Goal: Task Accomplishment & Management: Complete application form

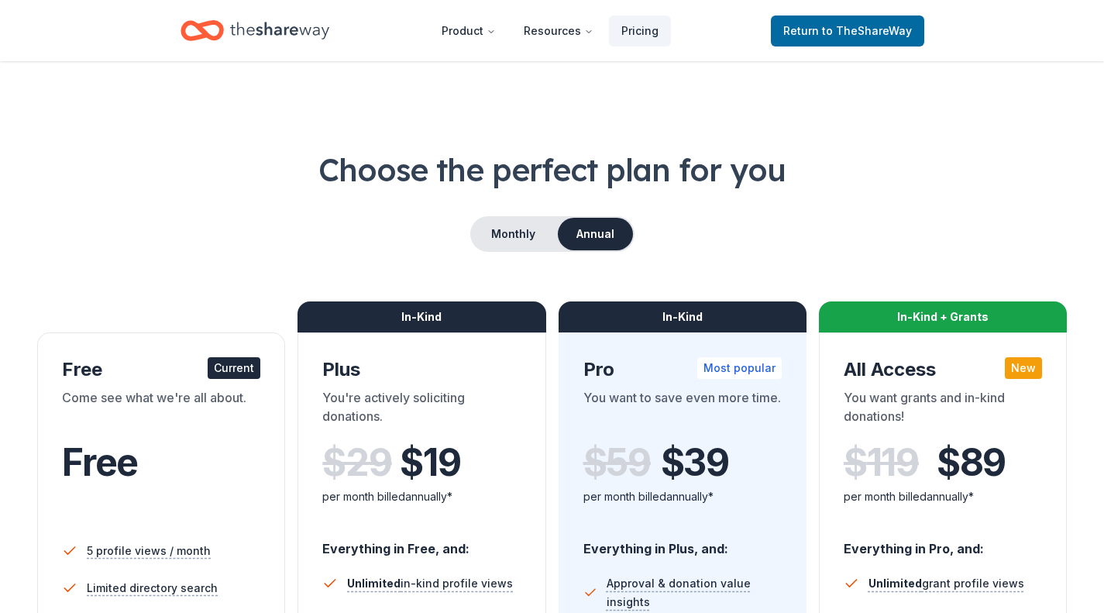
click at [819, 36] on span "Return to TheShareWay" at bounding box center [847, 31] width 129 height 19
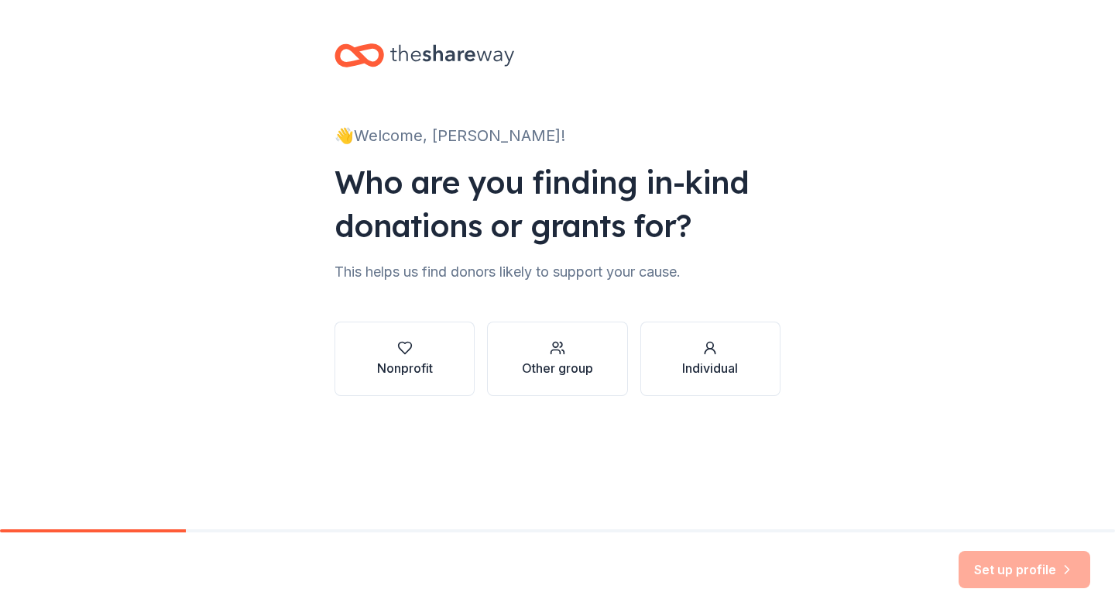
click at [425, 365] on div "Nonprofit" at bounding box center [405, 368] width 56 height 19
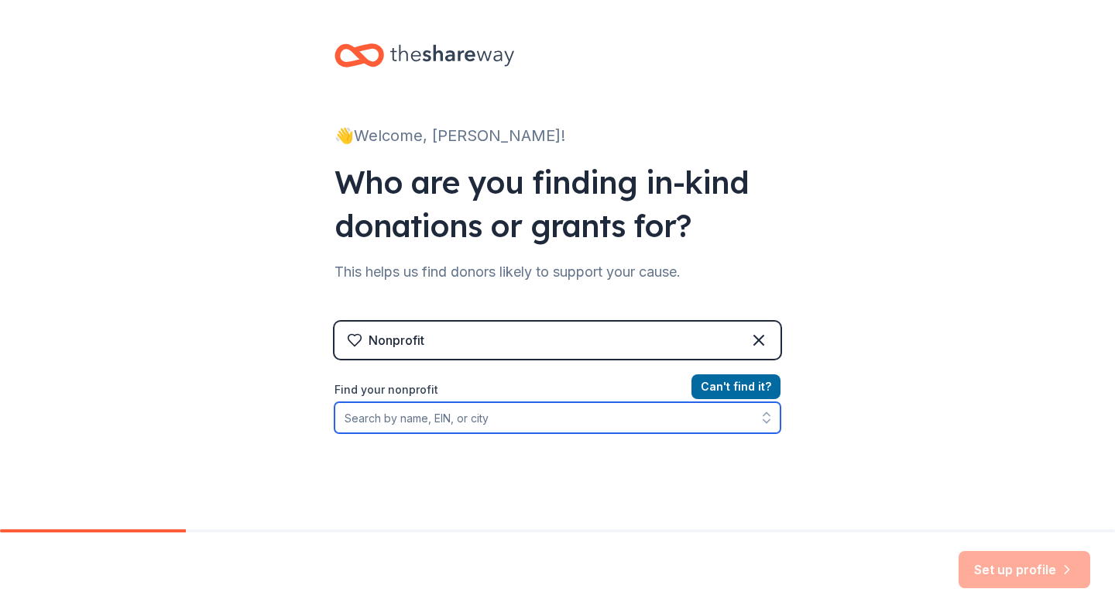
click at [429, 414] on input "Find your nonprofit" at bounding box center [558, 417] width 446 height 31
type input "[US_EMPLOYER_IDENTIFICATION_NUMBER]"
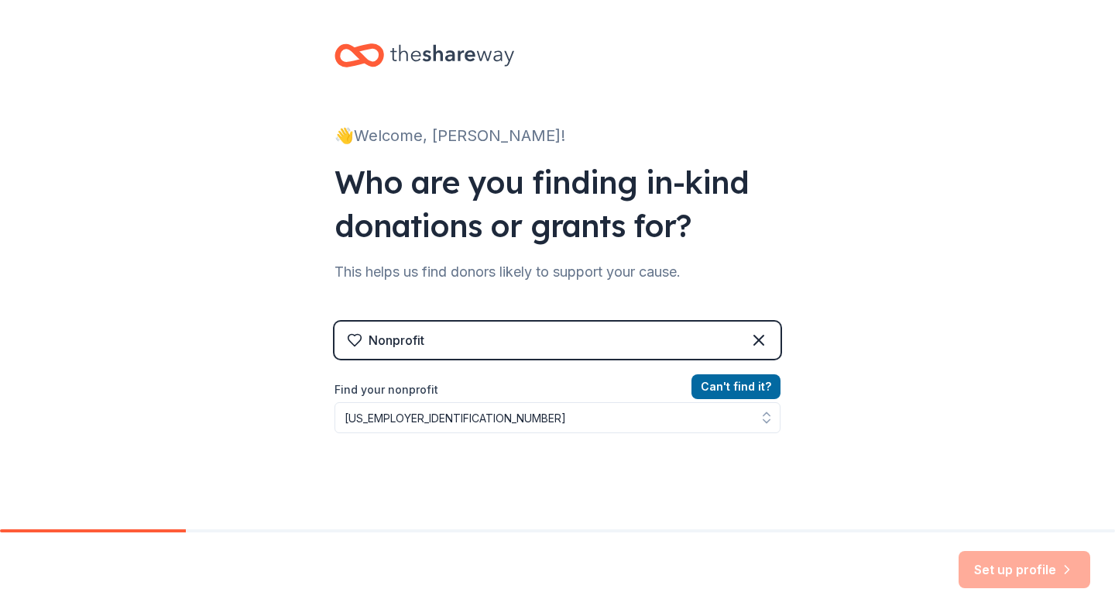
click at [863, 416] on div "👋 Welcome, [PERSON_NAME]! Who are you finding in-kind donations or grants for? …" at bounding box center [557, 331] width 1115 height 662
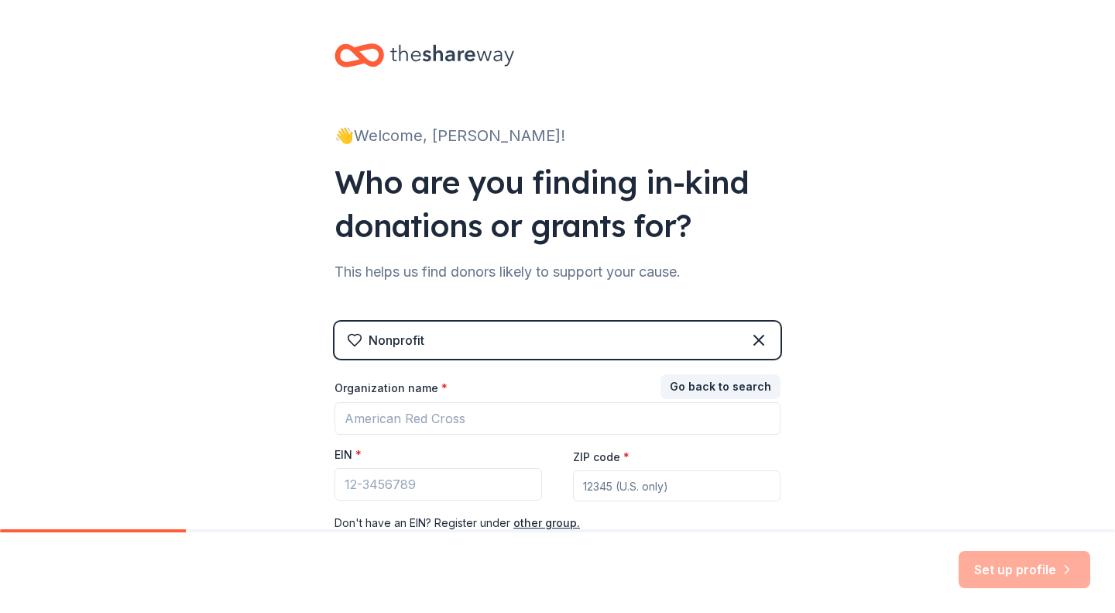
scroll to position [108, 0]
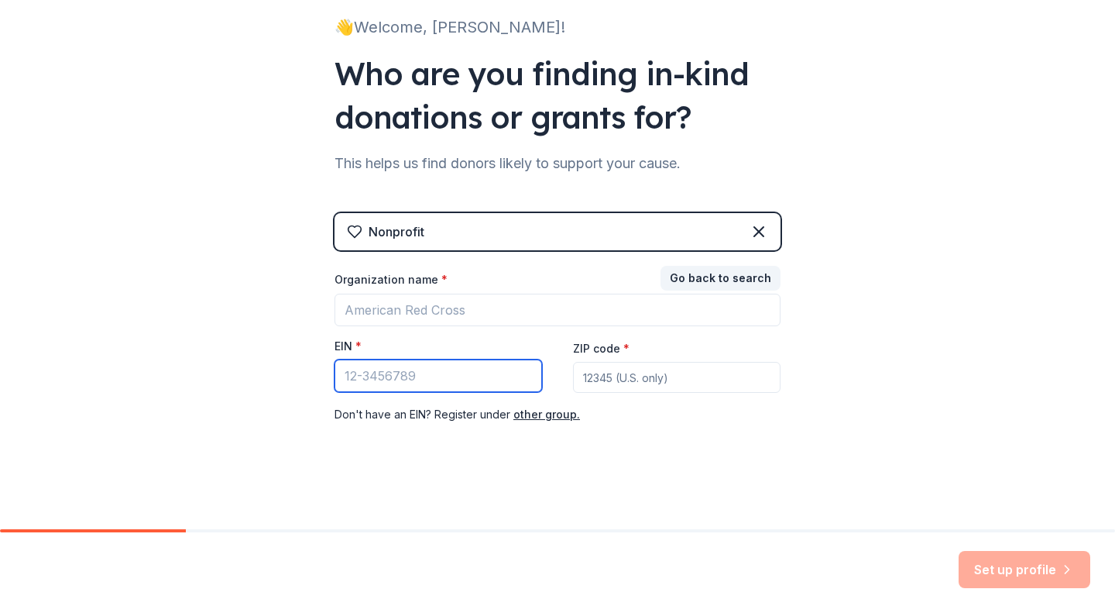
click at [393, 373] on input "EIN *" at bounding box center [439, 375] width 208 height 33
type input "2"
type input "[US_EMPLOYER_IDENTIFICATION_NUMBER]"
click at [606, 379] on input "ZIP code *" at bounding box center [677, 377] width 208 height 31
type input "60135"
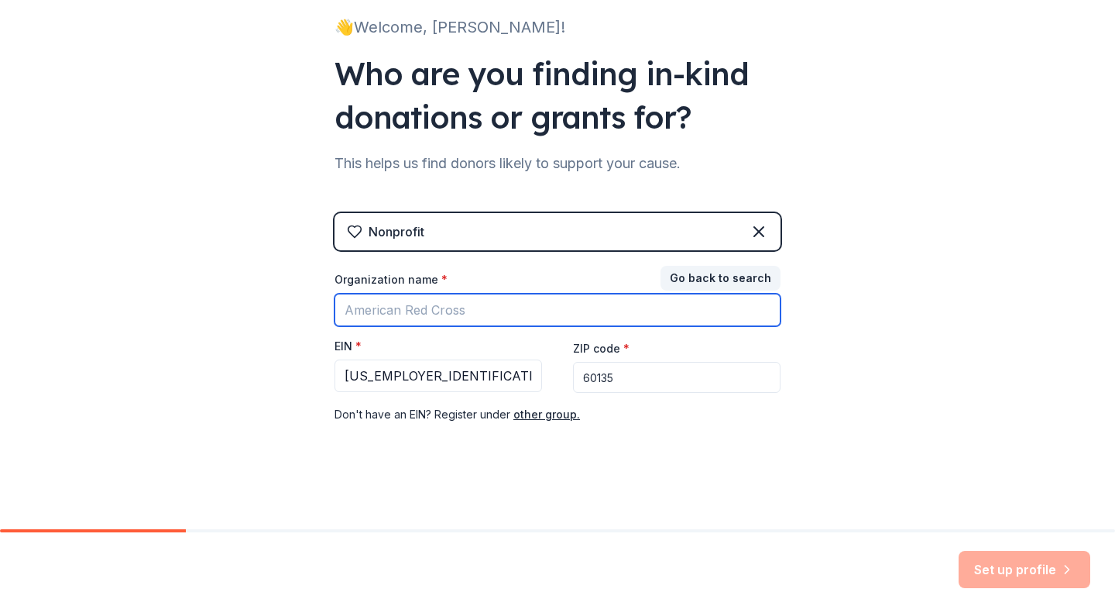
click at [433, 314] on input "Organization name *" at bounding box center [558, 310] width 446 height 33
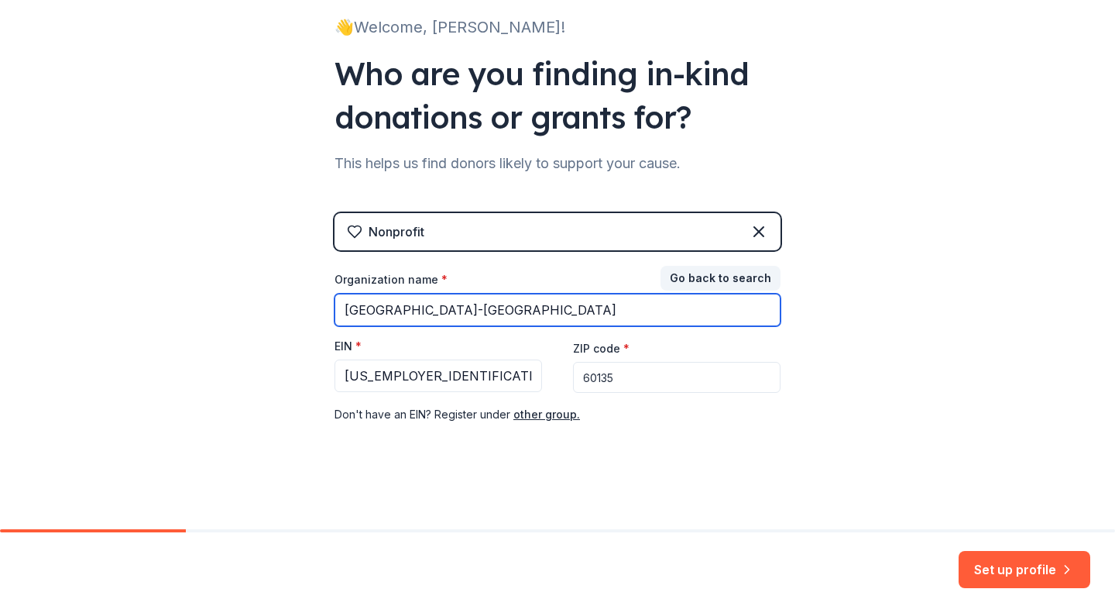
type input "[GEOGRAPHIC_DATA]-[GEOGRAPHIC_DATA]"
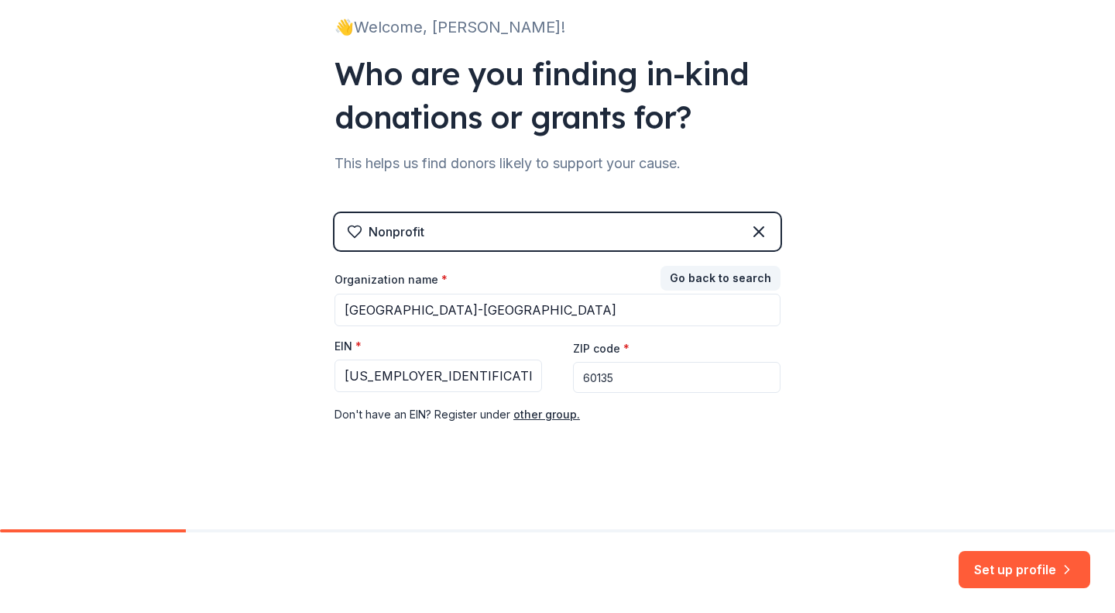
click at [994, 578] on button "Set up profile" at bounding box center [1025, 569] width 132 height 37
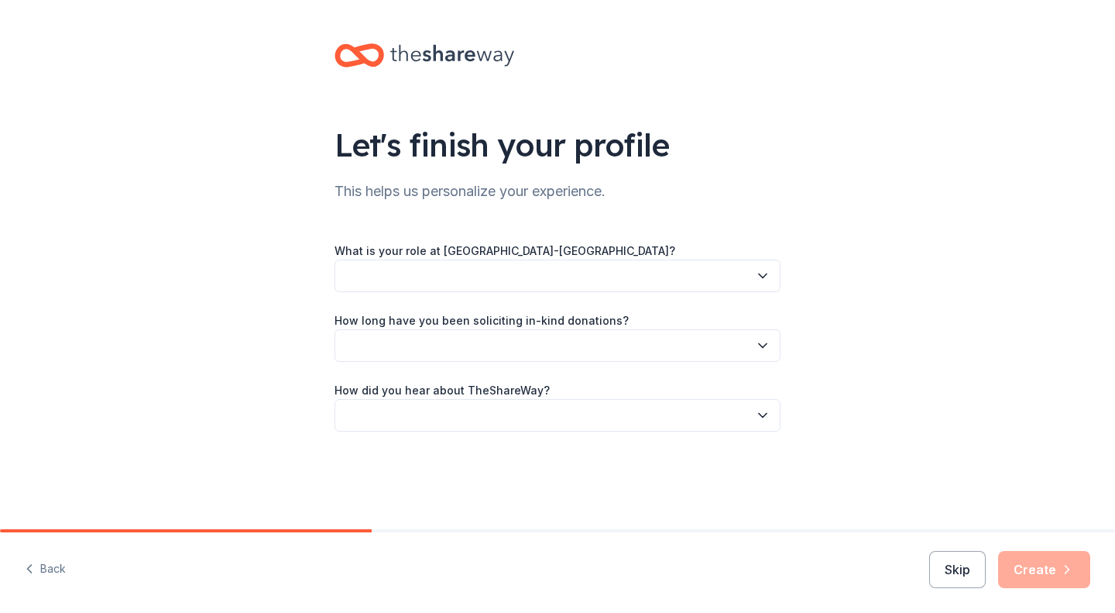
click at [612, 285] on button "button" at bounding box center [558, 275] width 446 height 33
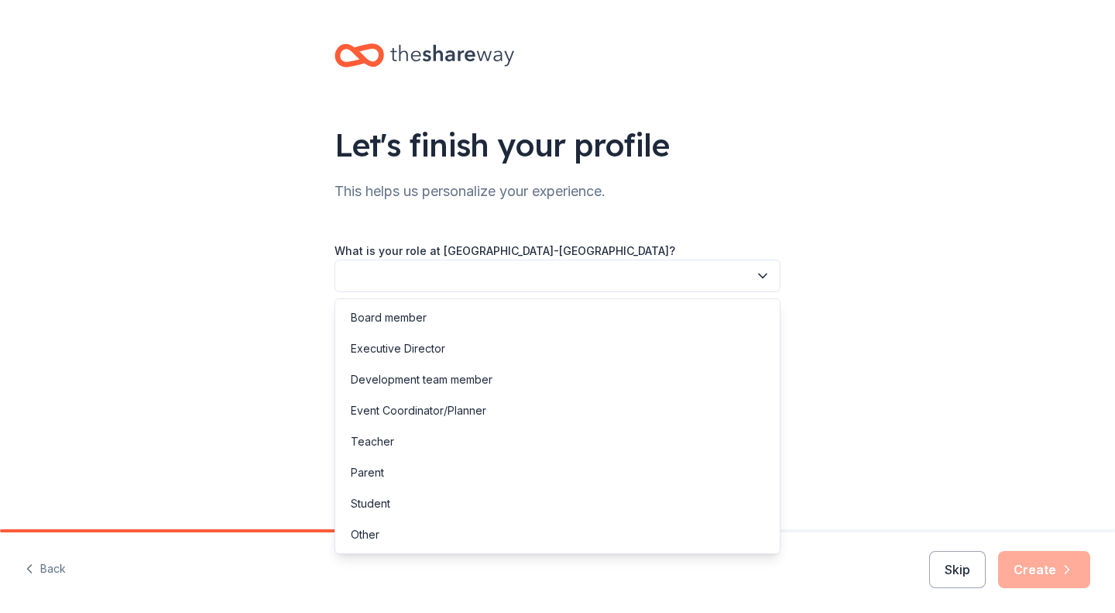
click at [367, 529] on div "Other" at bounding box center [365, 534] width 29 height 19
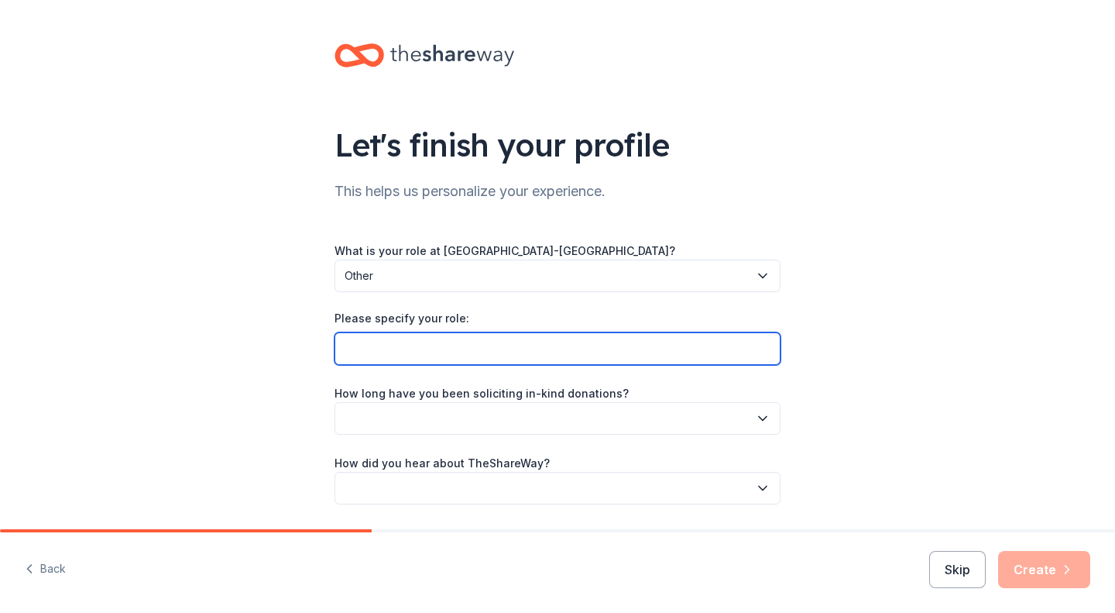
click at [397, 352] on input "Please specify your role:" at bounding box center [558, 348] width 446 height 33
type input "Principal"
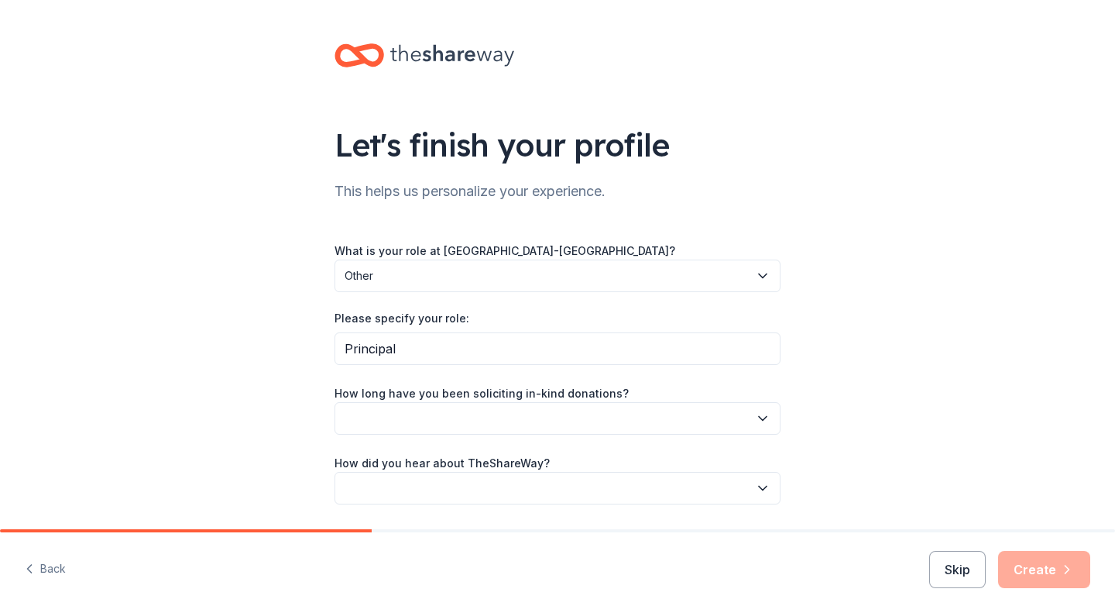
click at [506, 425] on button "button" at bounding box center [558, 418] width 446 height 33
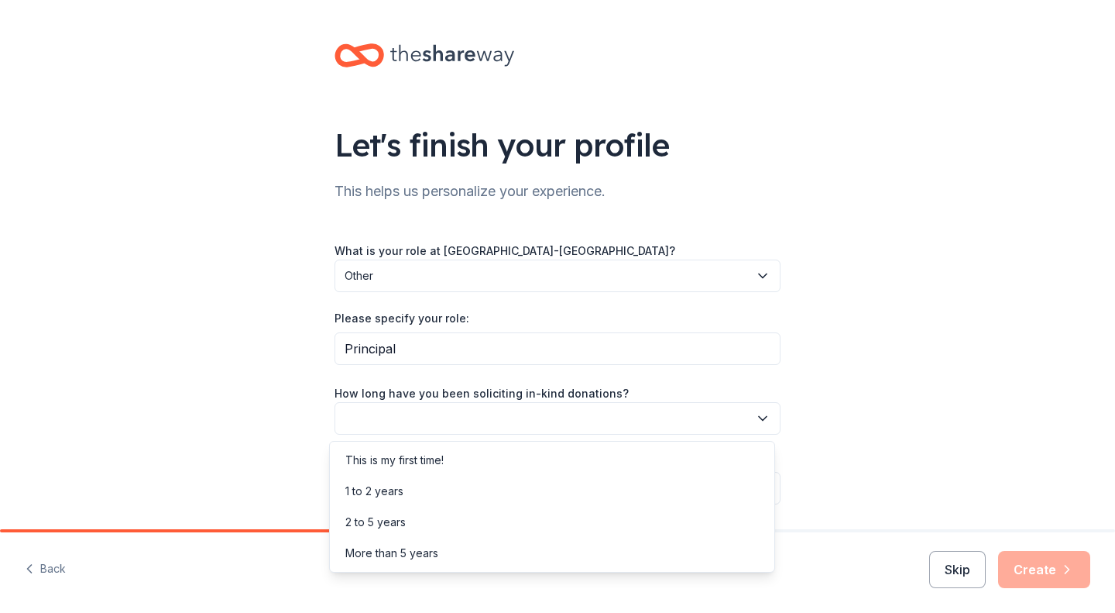
click at [405, 485] on div "1 to 2 years" at bounding box center [552, 491] width 438 height 31
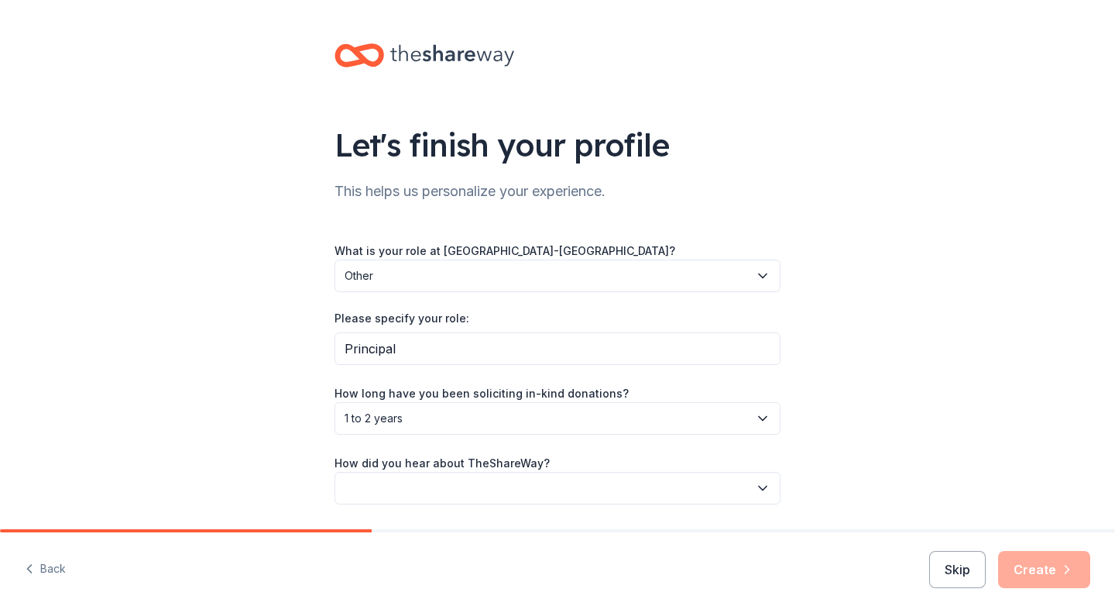
click at [419, 490] on button "button" at bounding box center [558, 488] width 446 height 33
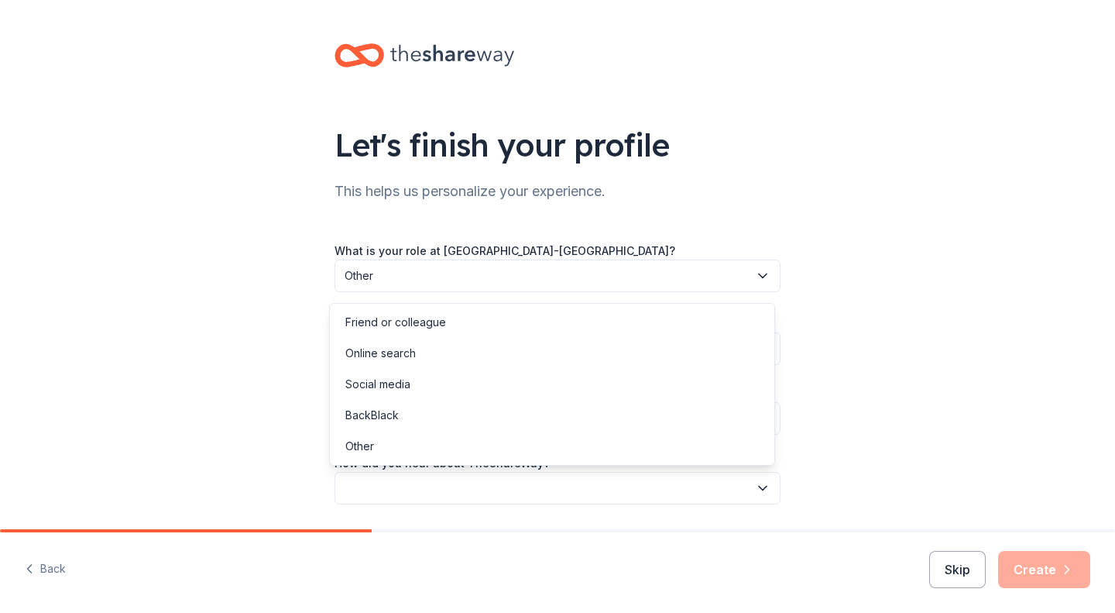
click at [385, 324] on div "Friend or colleague" at bounding box center [395, 322] width 101 height 19
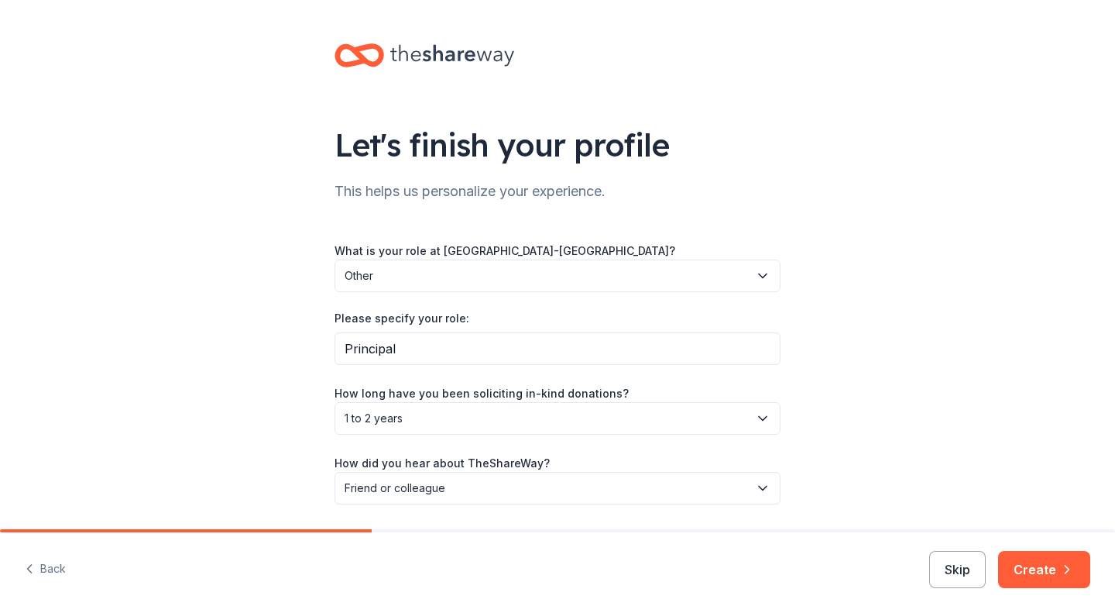
click at [1024, 568] on button "Create" at bounding box center [1044, 569] width 92 height 37
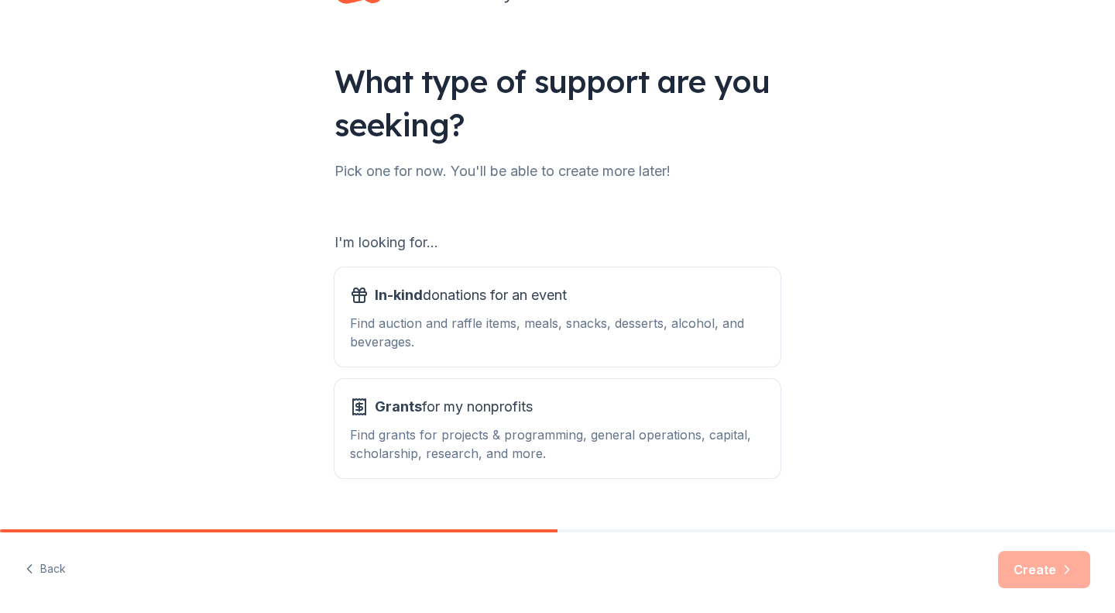
scroll to position [65, 0]
click at [554, 327] on div "Find auction and raffle items, meals, snacks, desserts, alcohol, and beverages." at bounding box center [557, 330] width 415 height 37
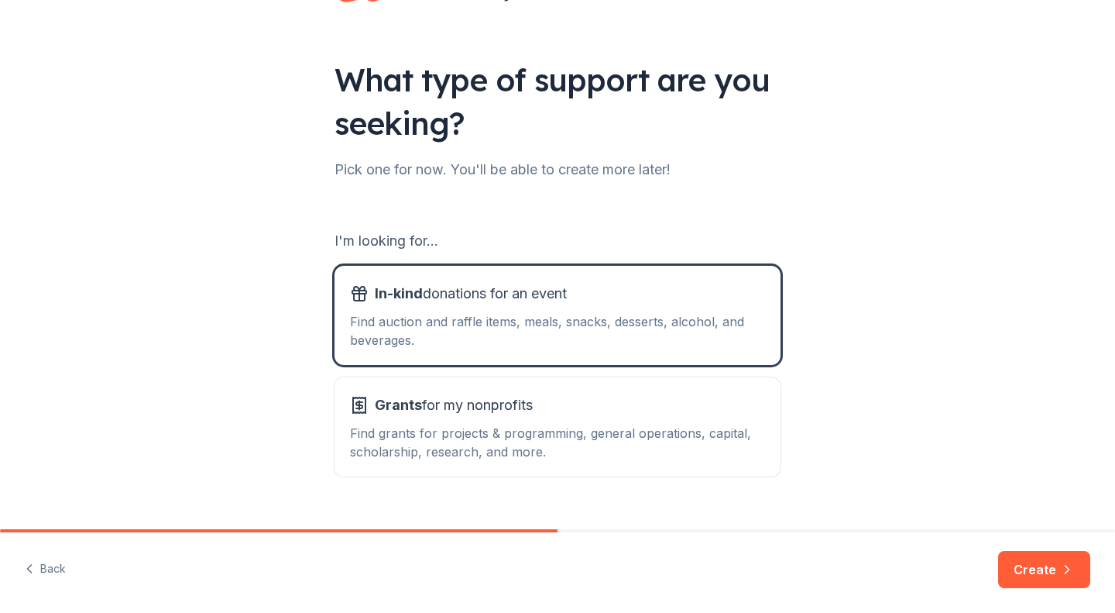
click at [1026, 566] on button "Create" at bounding box center [1044, 569] width 92 height 37
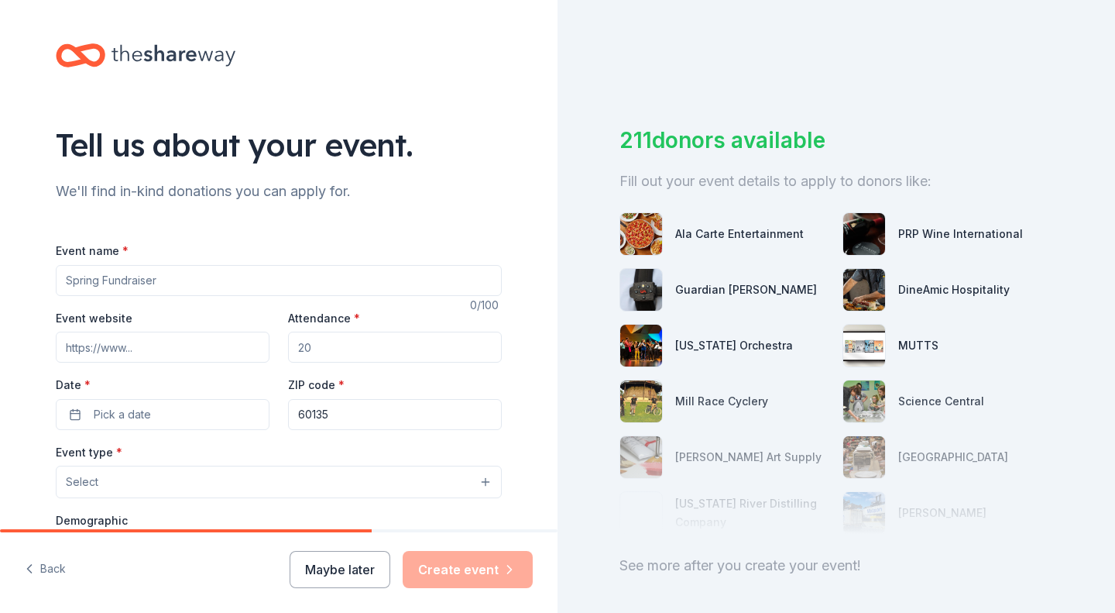
click at [204, 283] on input "Event name *" at bounding box center [279, 280] width 446 height 31
type input "Parent-Teacher Confereces"
click at [151, 352] on input "Event website" at bounding box center [163, 346] width 214 height 31
click at [146, 352] on input "Event website" at bounding box center [163, 346] width 214 height 31
click at [63, 349] on input "gkschools.org" at bounding box center [163, 346] width 214 height 31
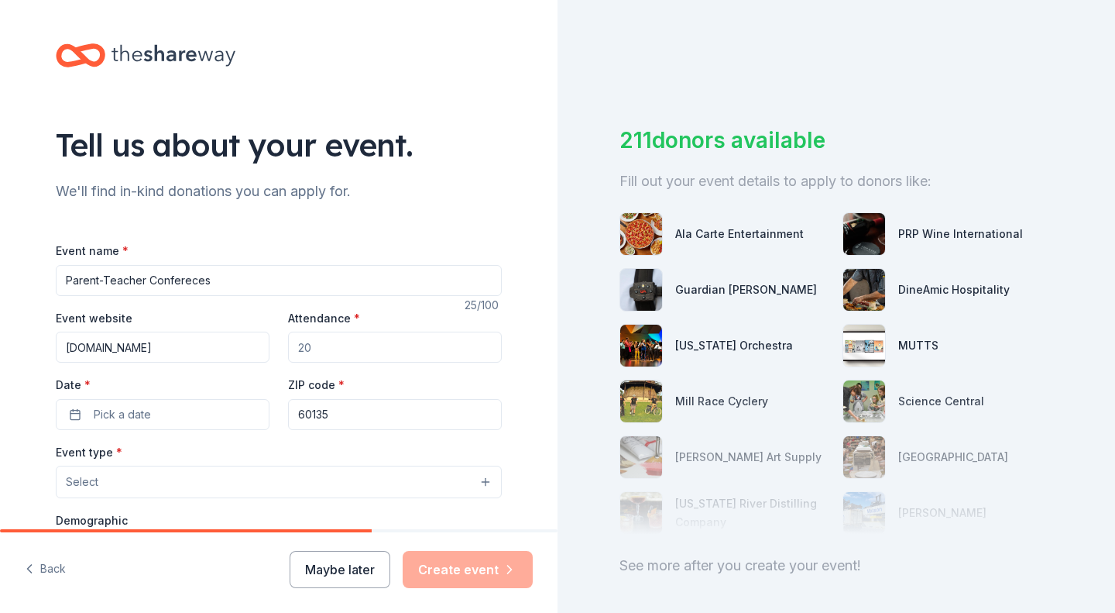
type input "www.gkschools.org"
click at [312, 359] on input "Attendance *" at bounding box center [395, 346] width 214 height 31
type input "3"
type input "40"
click at [181, 415] on button "Pick a date" at bounding box center [163, 414] width 214 height 31
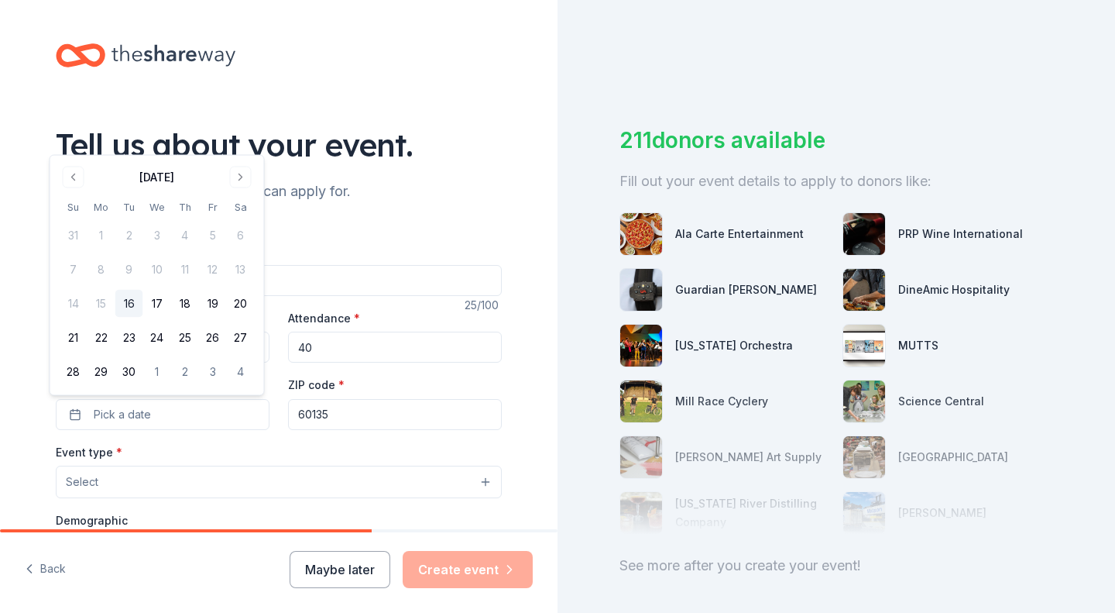
click at [235, 177] on button "Go to next month" at bounding box center [241, 178] width 22 height 22
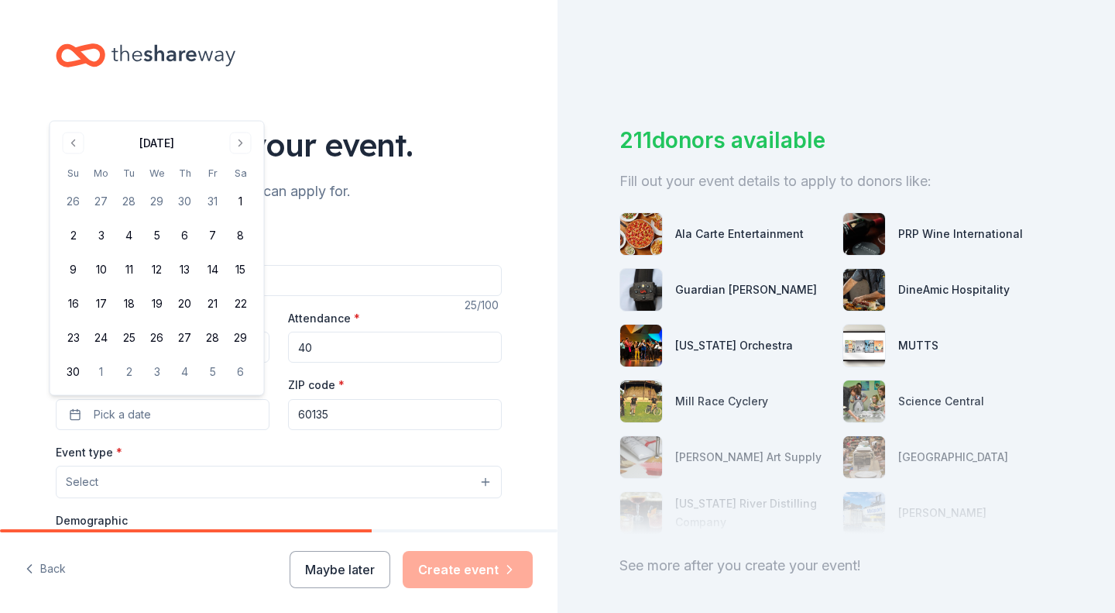
click at [163, 232] on button "5" at bounding box center [157, 235] width 28 height 28
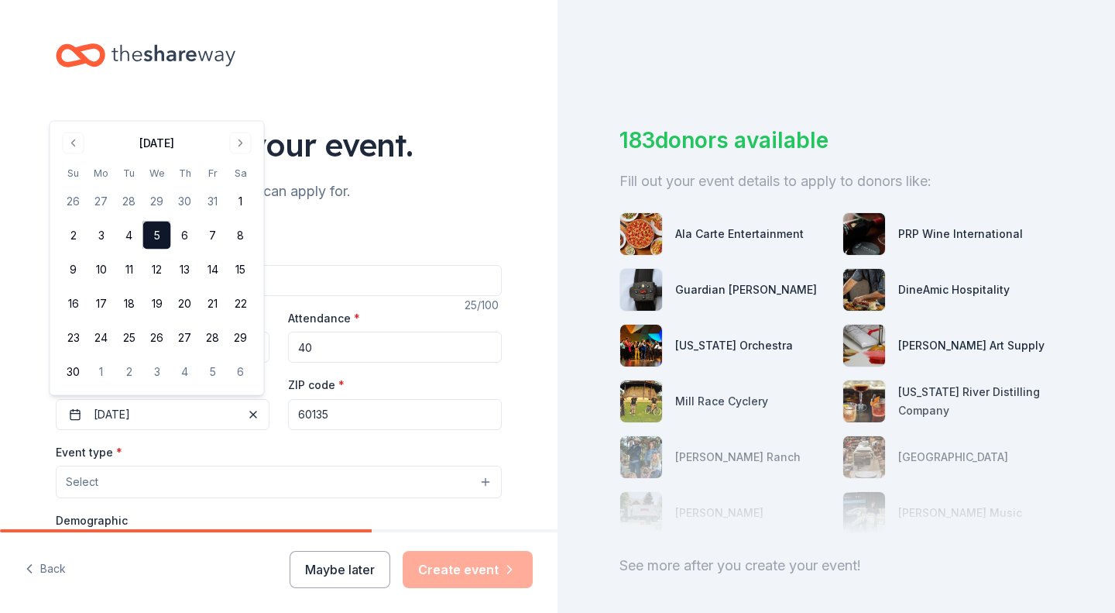
click at [314, 212] on div "Tell us about your event. We'll find in-kind donations you can apply for. Event…" at bounding box center [279, 515] width 496 height 1031
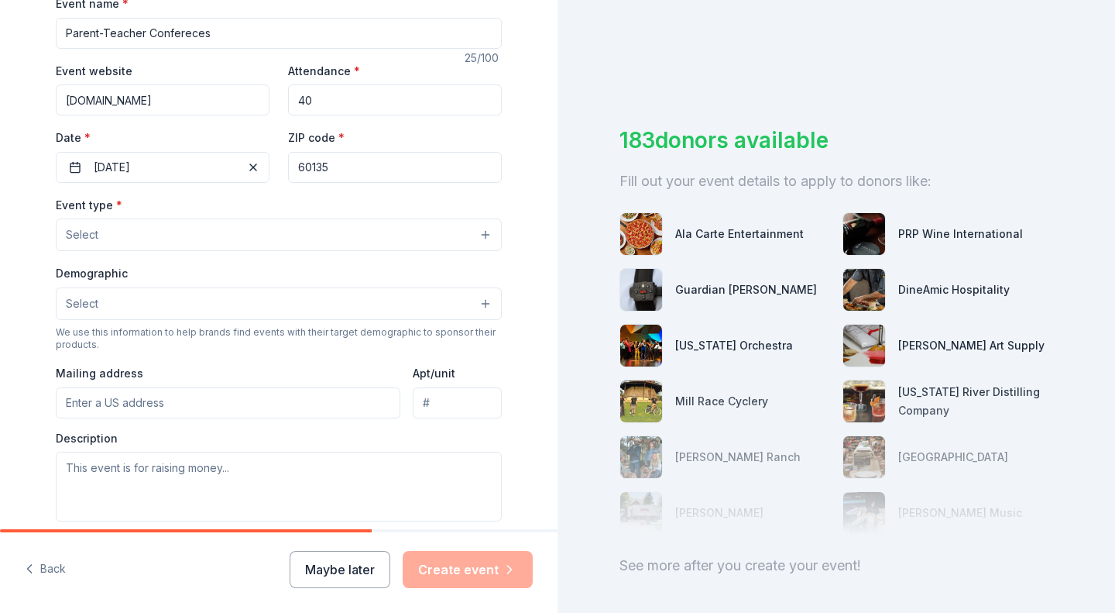
scroll to position [249, 0]
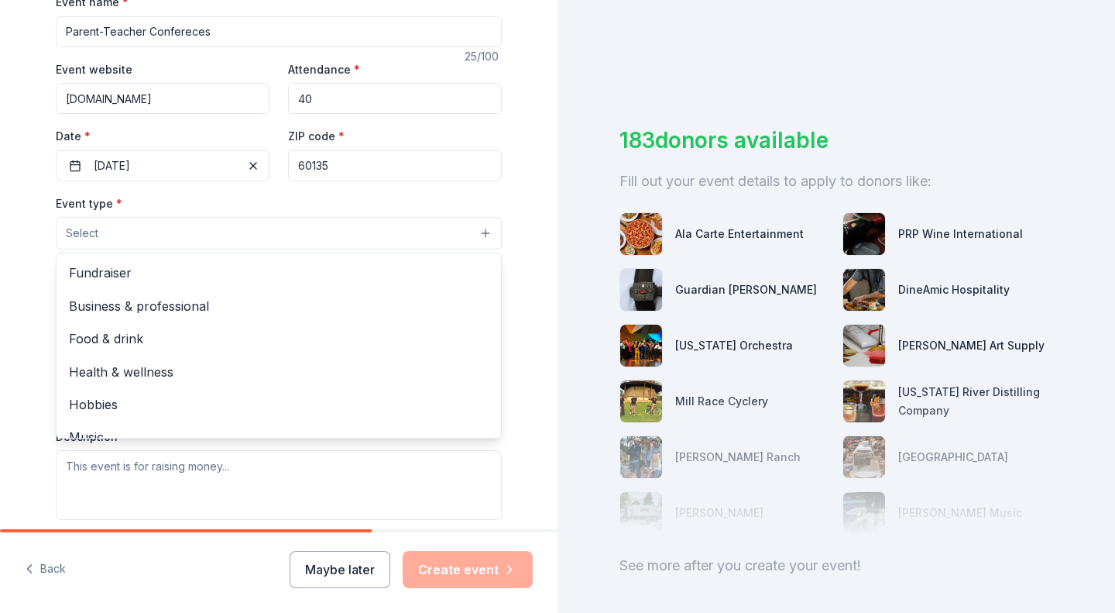
click at [338, 239] on button "Select" at bounding box center [279, 233] width 446 height 33
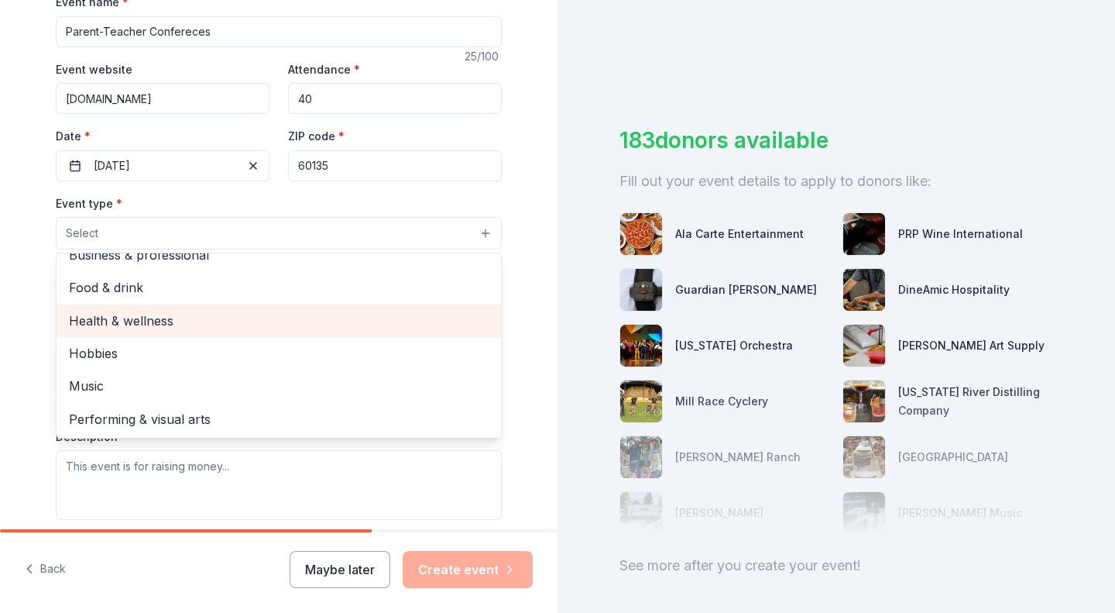
scroll to position [0, 0]
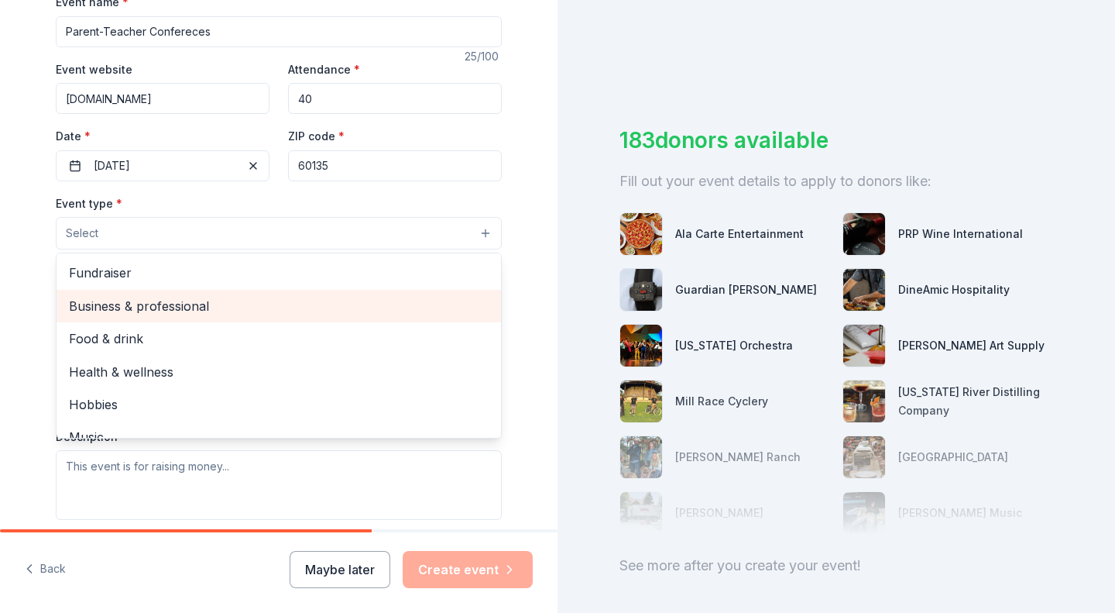
click at [143, 305] on span "Business & professional" at bounding box center [279, 306] width 420 height 20
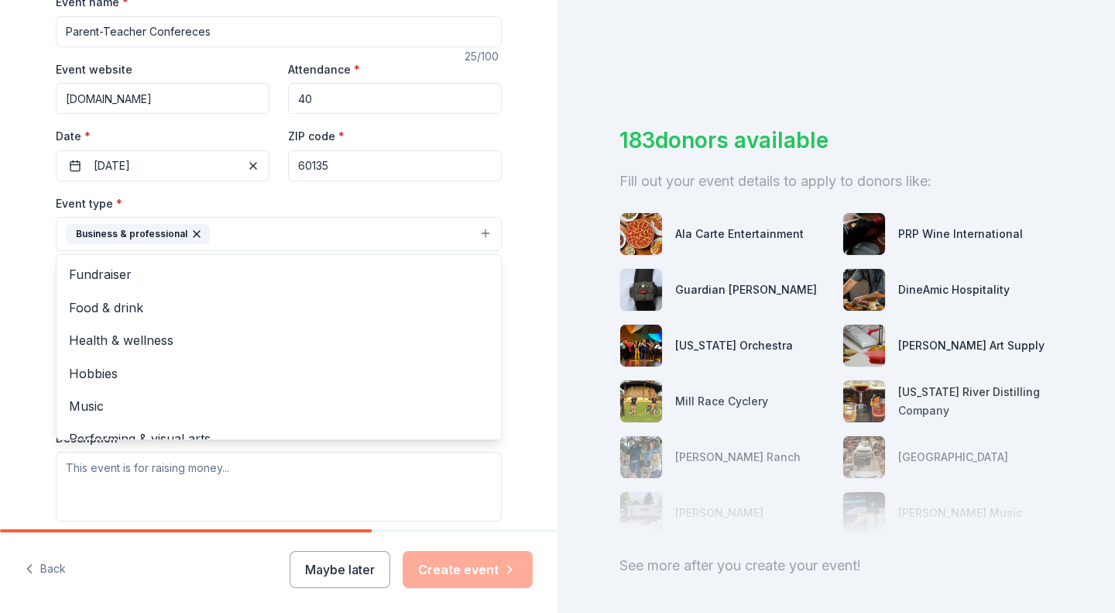
click at [25, 321] on div "Tell us about your event. We'll find in-kind donations you can apply for. Event…" at bounding box center [279, 267] width 558 height 1032
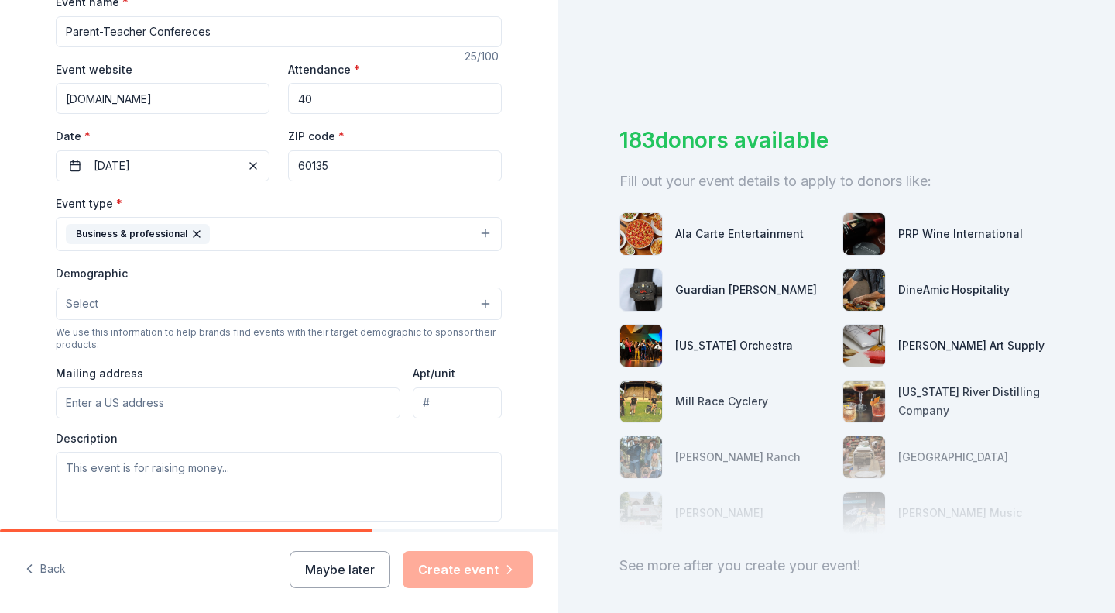
click at [79, 313] on button "Select" at bounding box center [279, 303] width 446 height 33
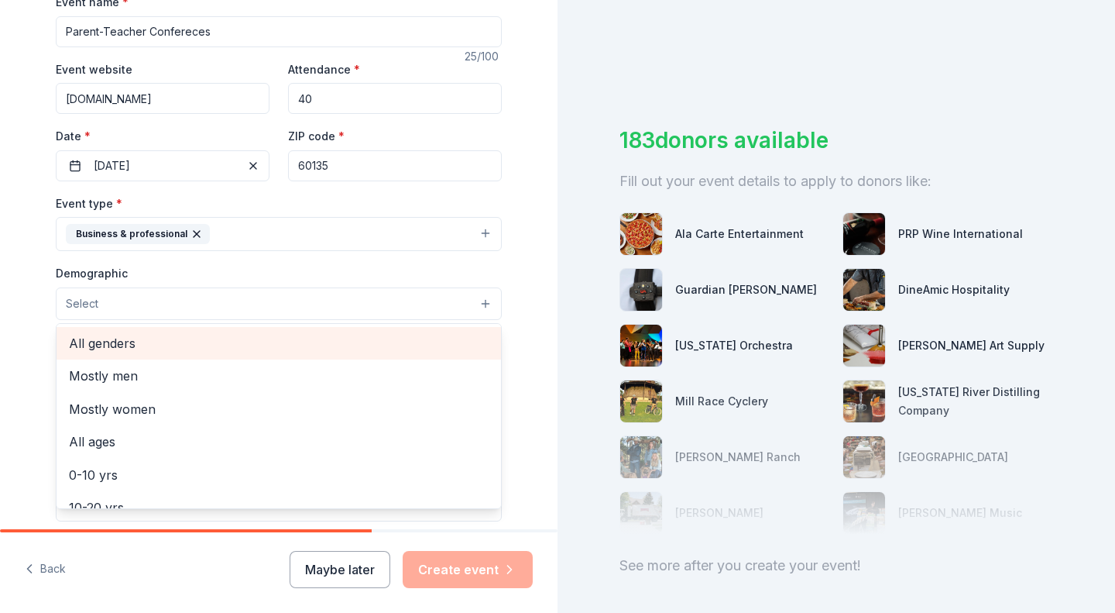
click at [84, 338] on span "All genders" at bounding box center [279, 343] width 420 height 20
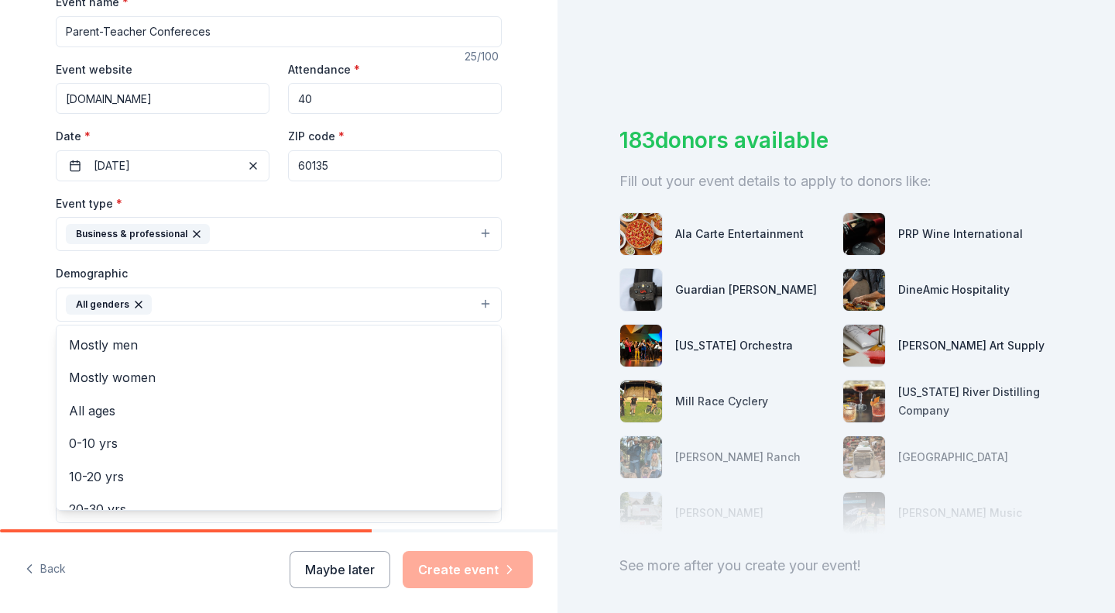
click at [21, 366] on div "Tell us about your event. We'll find in-kind donations you can apply for. Event…" at bounding box center [279, 268] width 558 height 1034
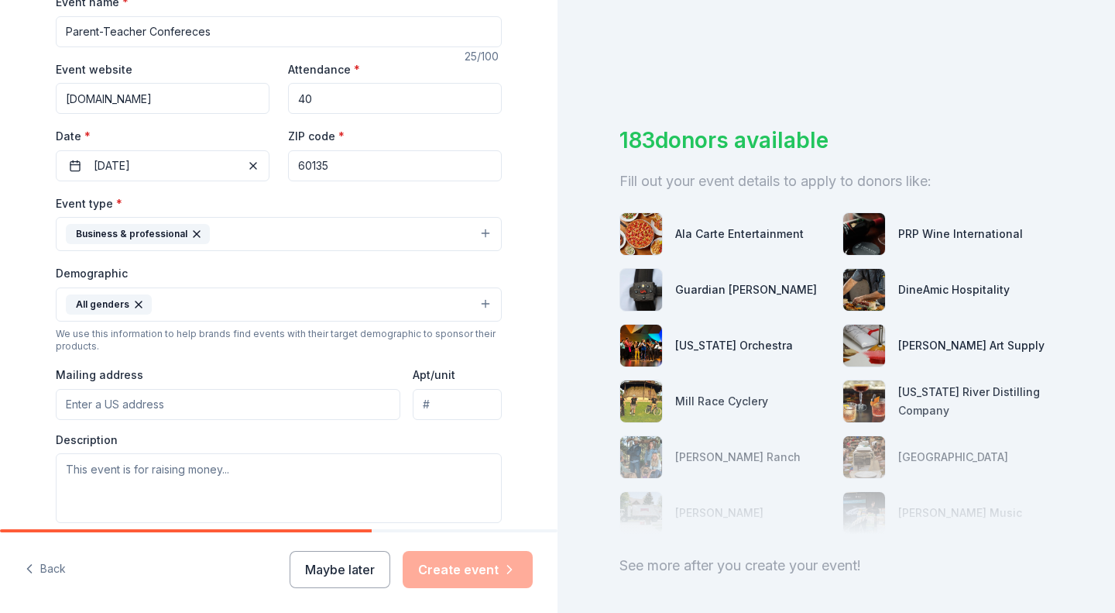
click at [92, 400] on input "Mailing address" at bounding box center [228, 404] width 345 height 31
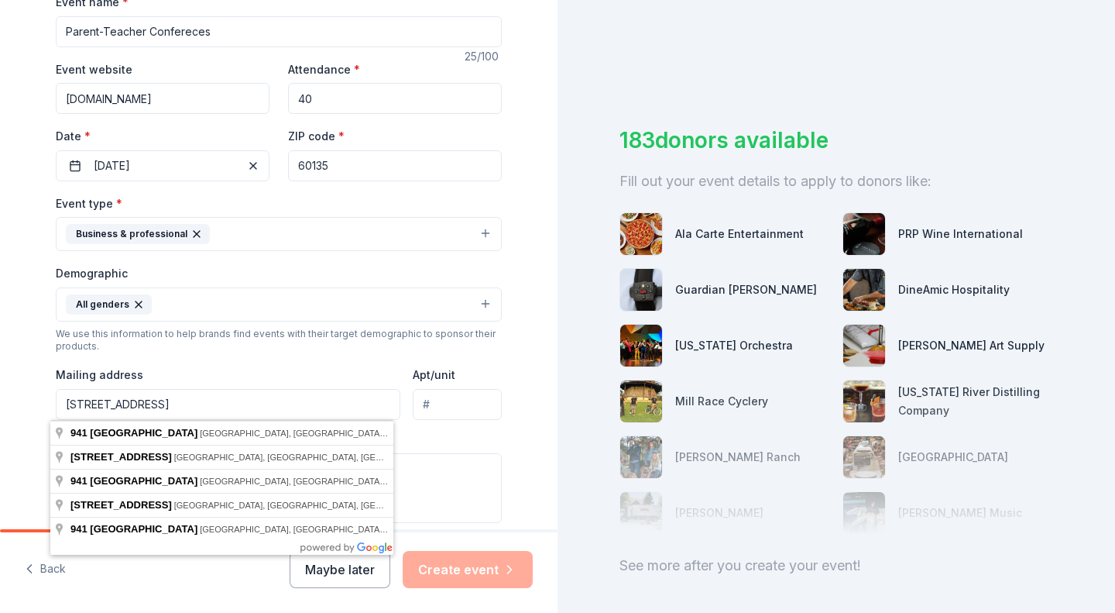
type input "941 W. Main Street"
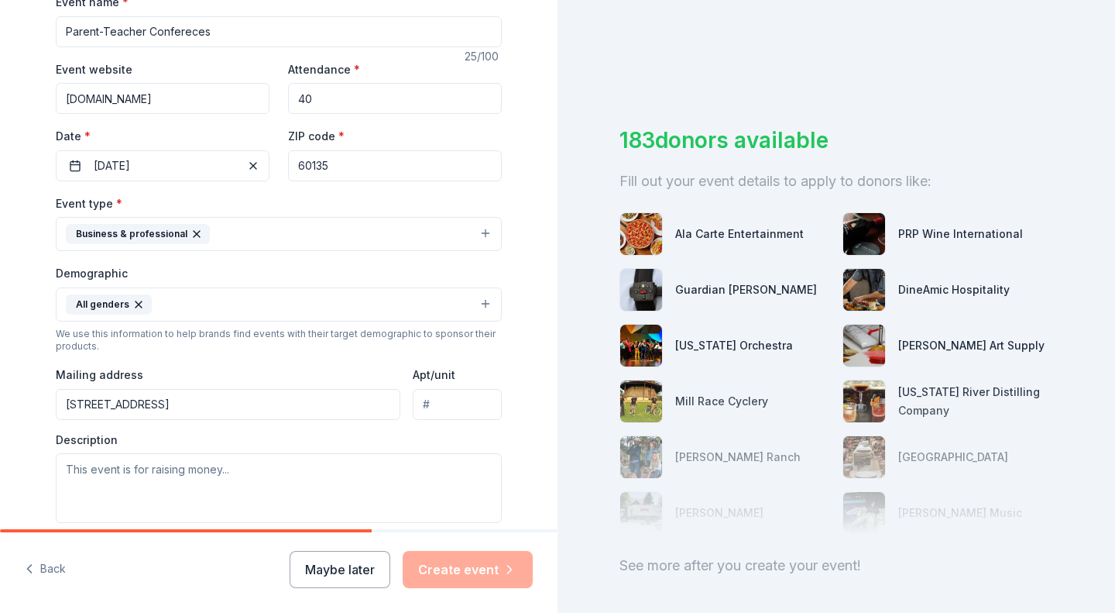
click at [33, 413] on div "Tell us about your event. We'll find in-kind donations you can apply for. Event…" at bounding box center [279, 268] width 496 height 1034
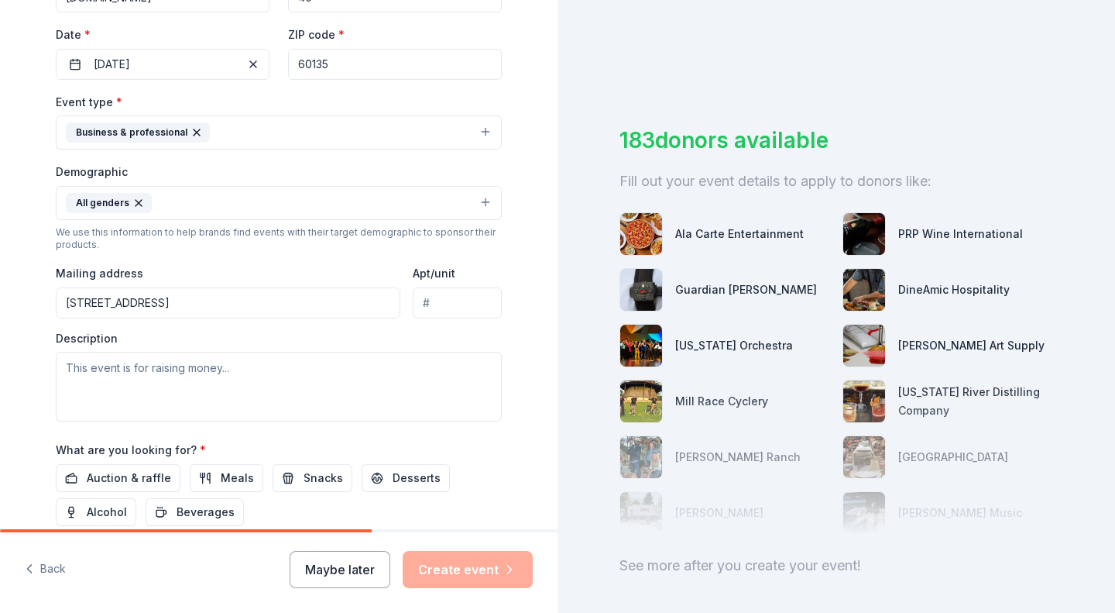
scroll to position [354, 0]
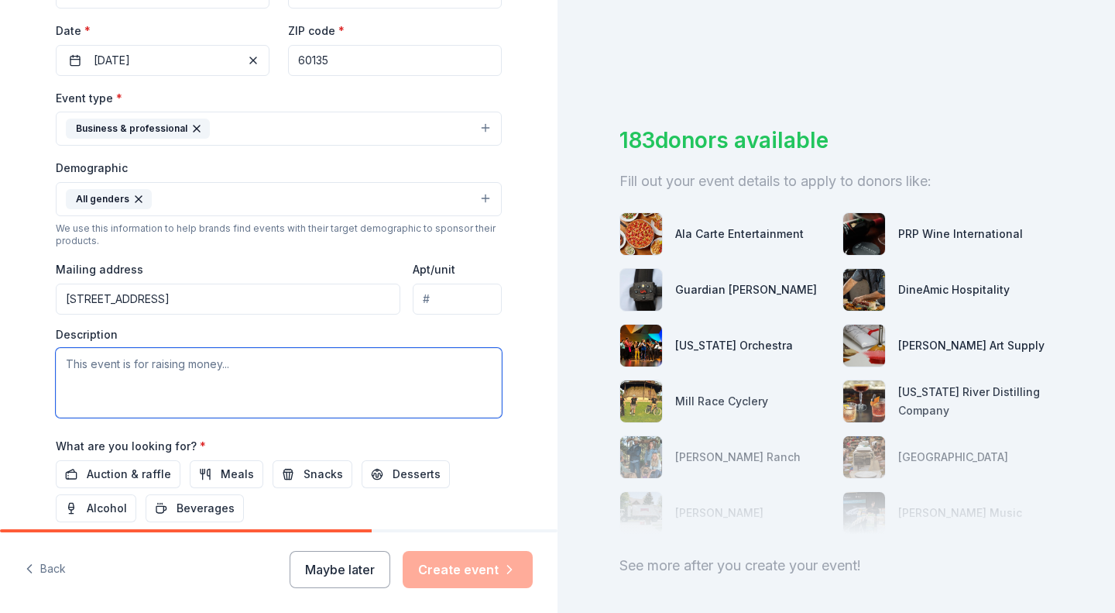
click at [230, 379] on textarea at bounding box center [279, 383] width 446 height 70
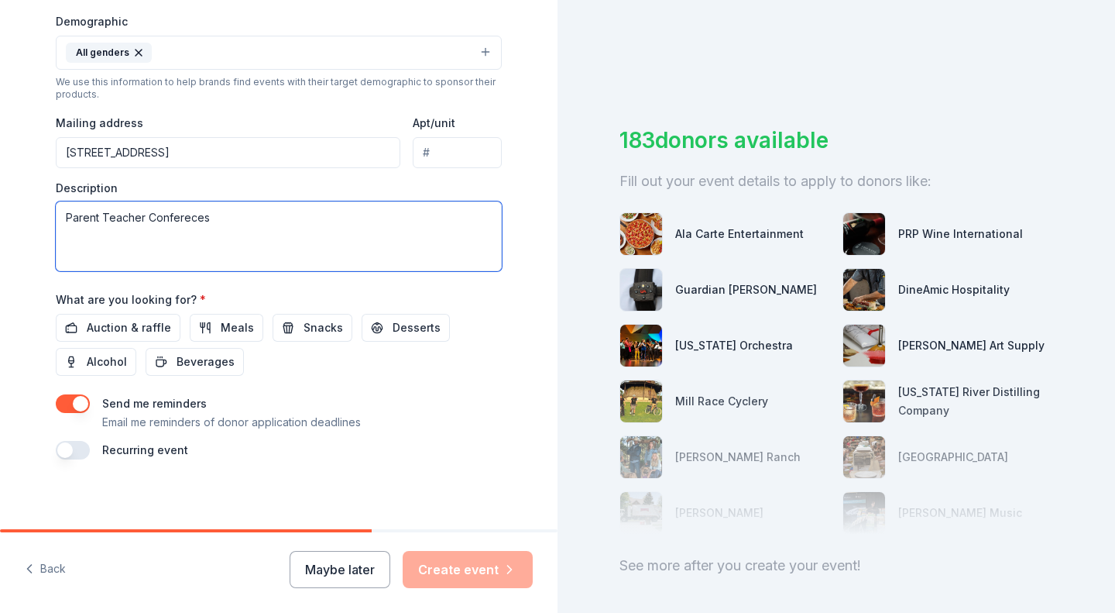
scroll to position [505, 0]
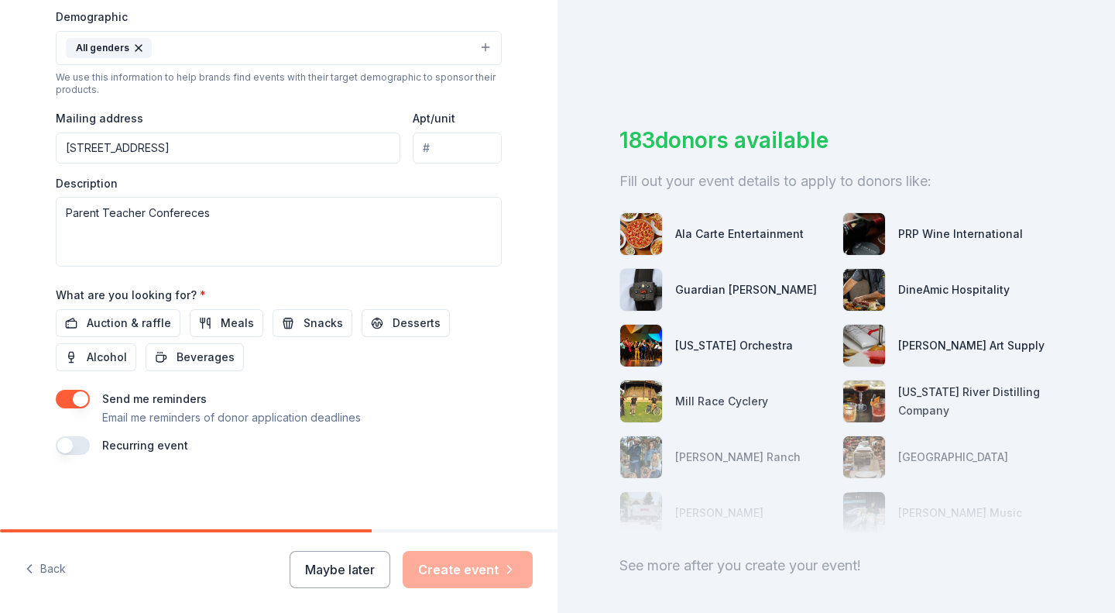
click at [104, 322] on span "Auction & raffle" at bounding box center [129, 323] width 84 height 19
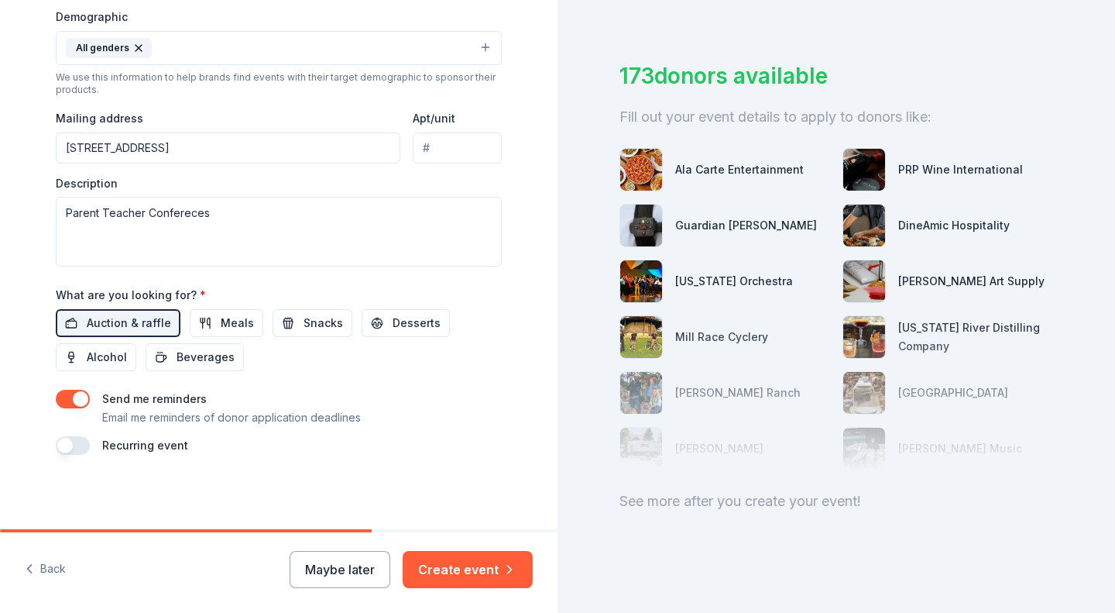
scroll to position [76, 0]
click at [65, 403] on button "button" at bounding box center [73, 399] width 34 height 19
click at [221, 329] on span "Meals" at bounding box center [237, 323] width 33 height 19
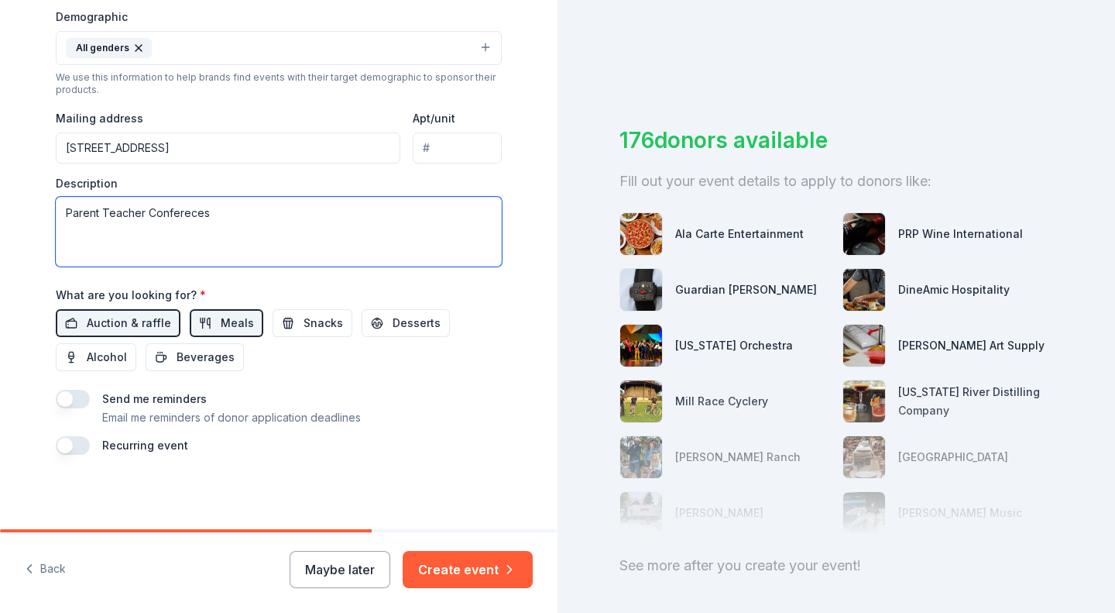
click at [167, 216] on textarea "Parent Teacher Confereces" at bounding box center [279, 232] width 446 height 70
type textarea "Parent Teacher Conferences; [PERSON_NAME] and"
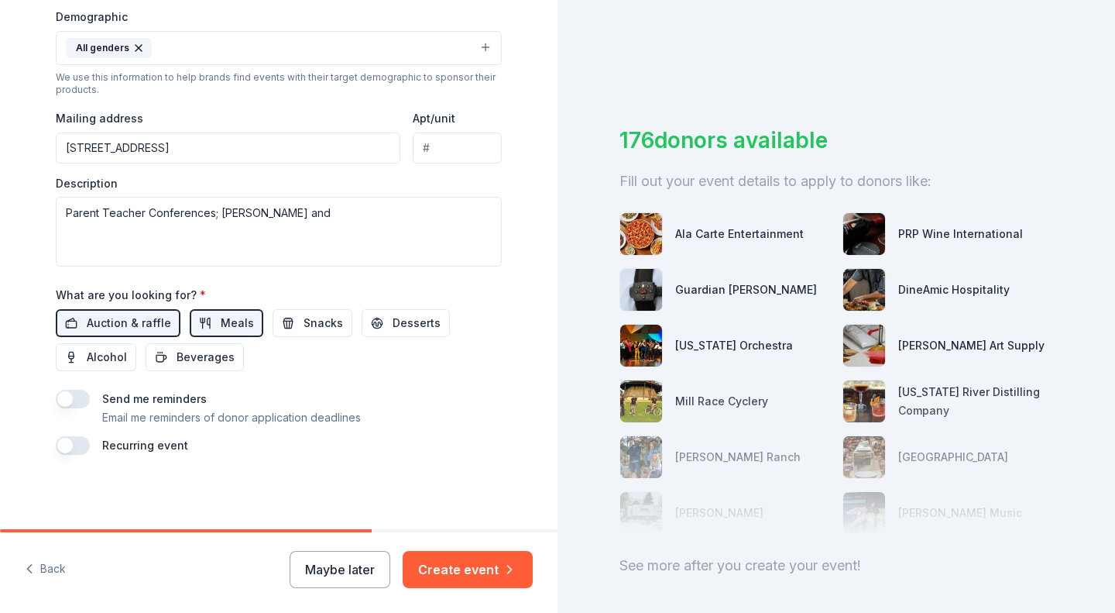
click at [458, 564] on button "Create event" at bounding box center [468, 569] width 130 height 37
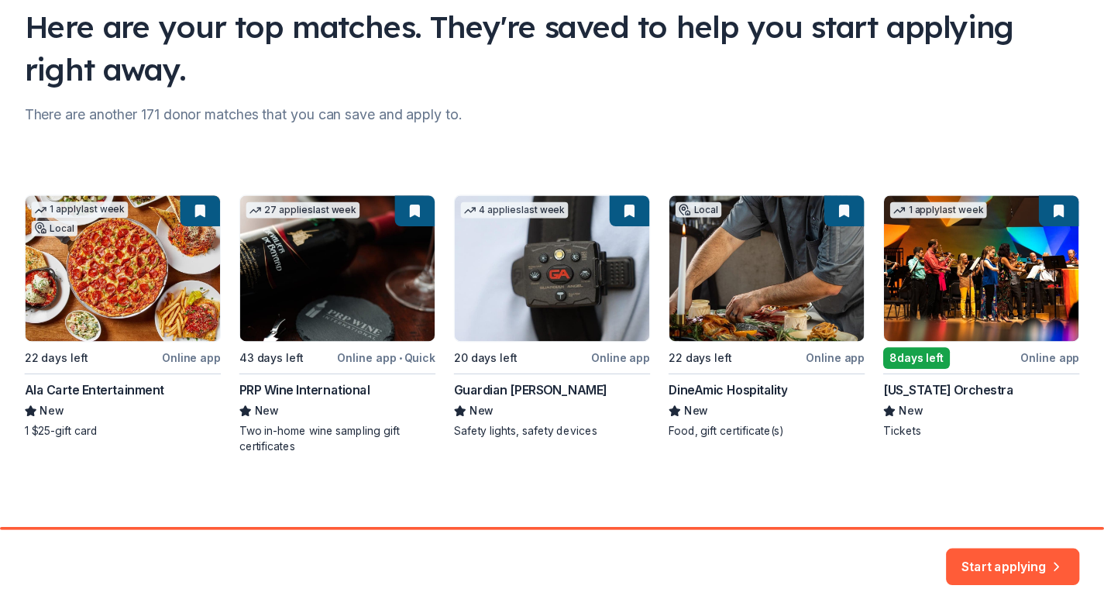
scroll to position [122, 0]
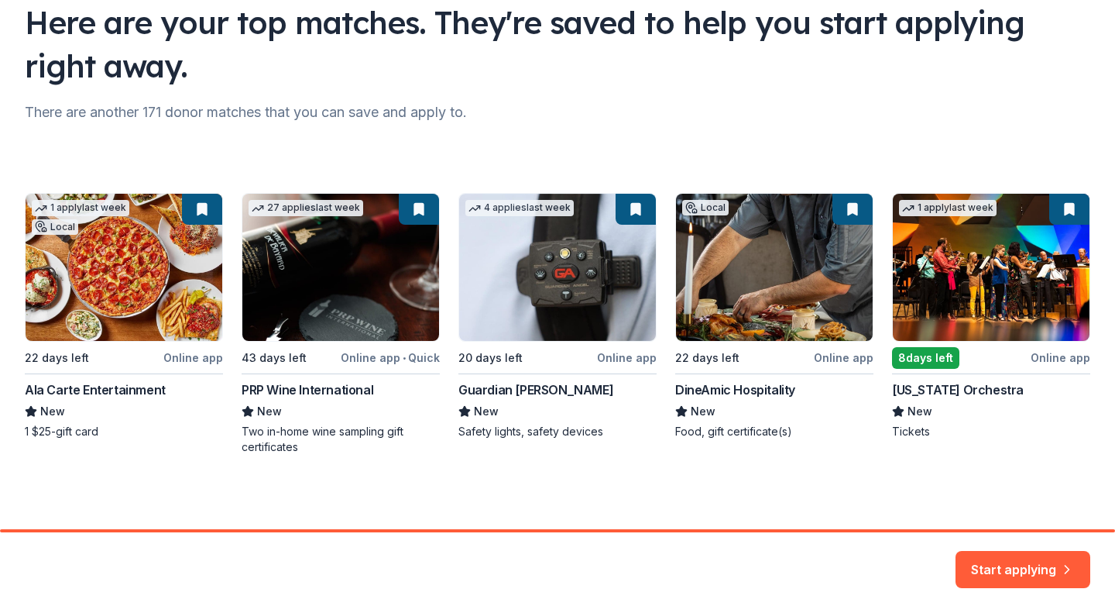
click at [1028, 554] on button "Start applying" at bounding box center [1023, 559] width 135 height 37
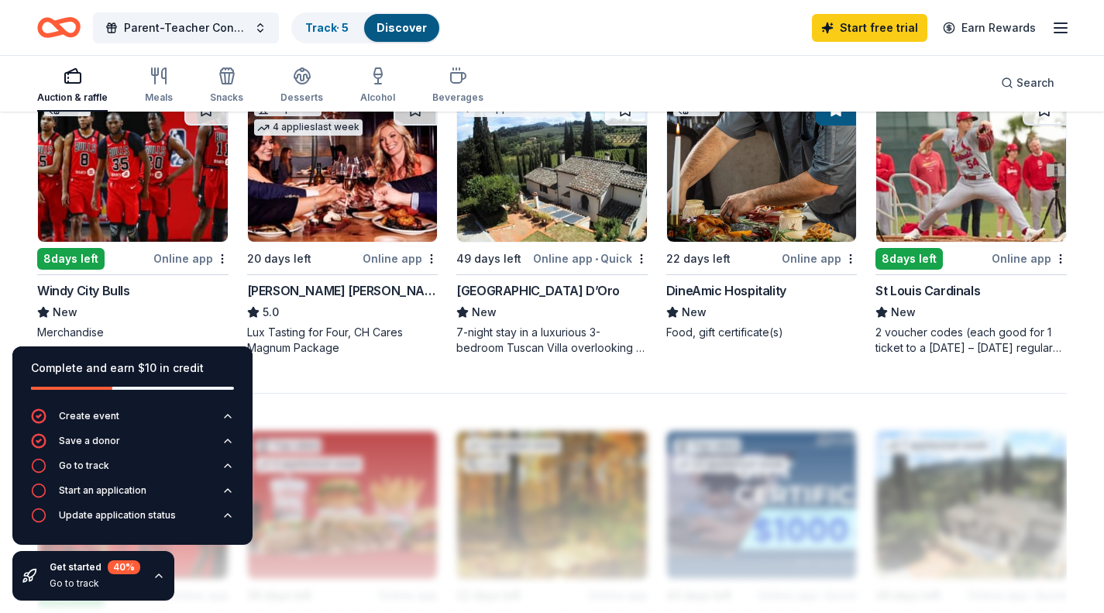
scroll to position [1082, 0]
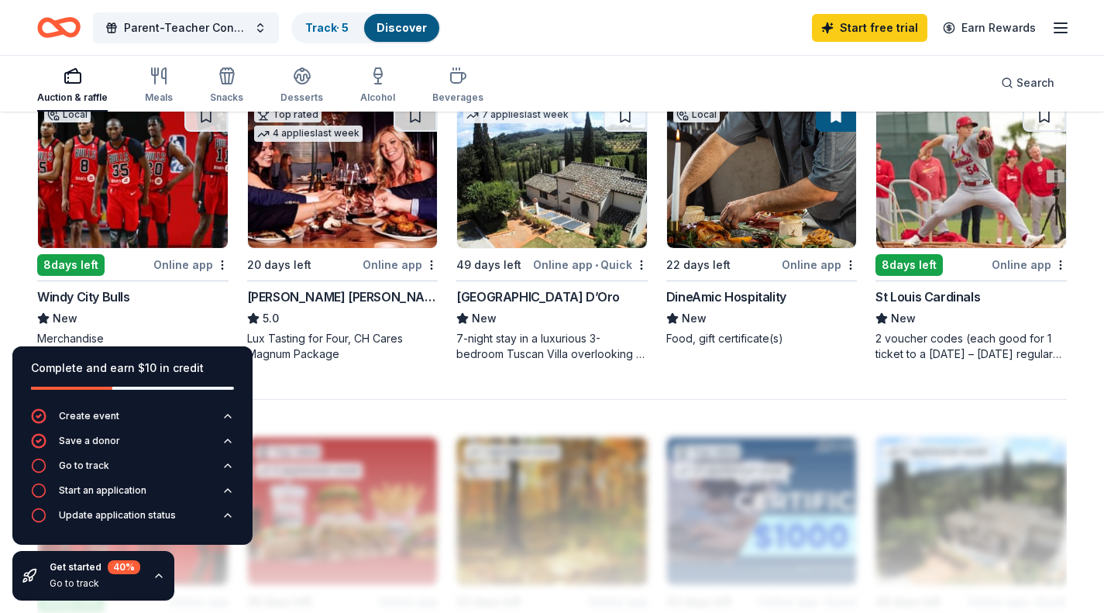
click at [383, 189] on img at bounding box center [343, 174] width 190 height 147
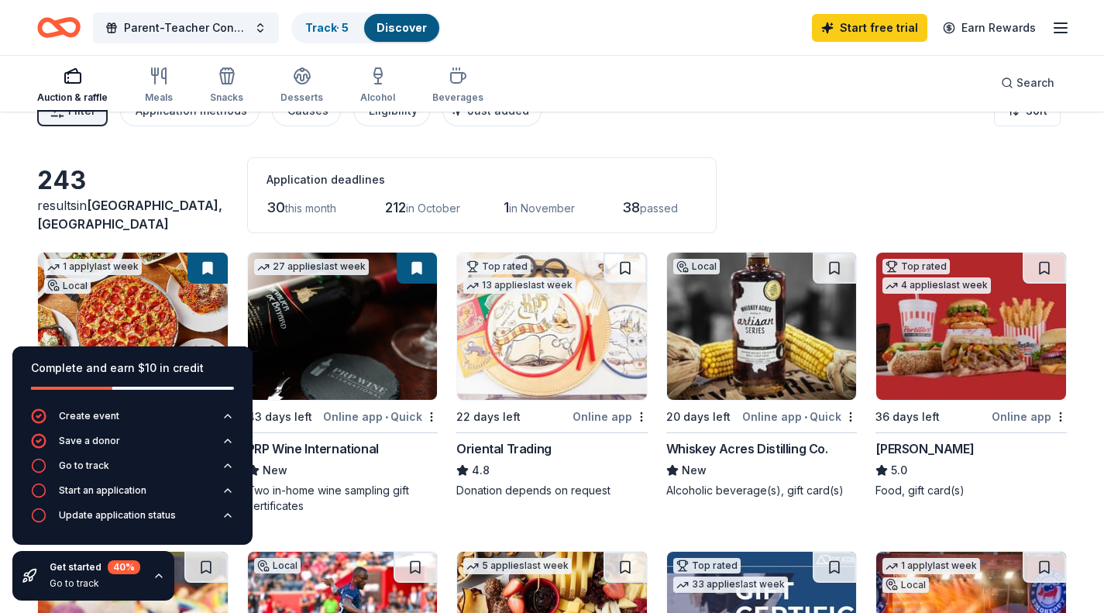
scroll to position [0, 0]
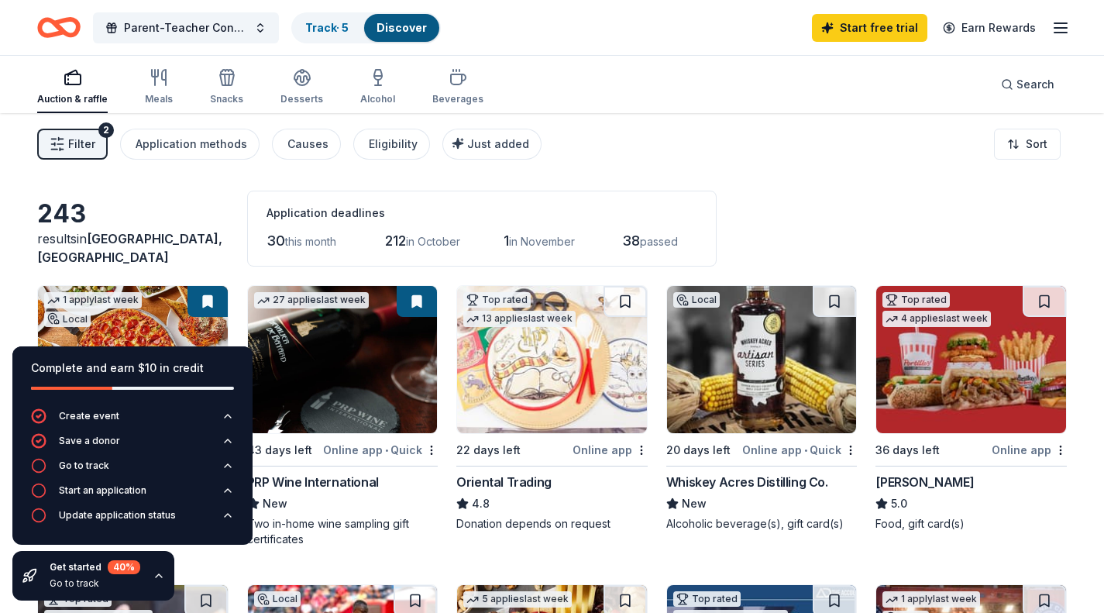
click at [156, 77] on icon "button" at bounding box center [158, 77] width 19 height 19
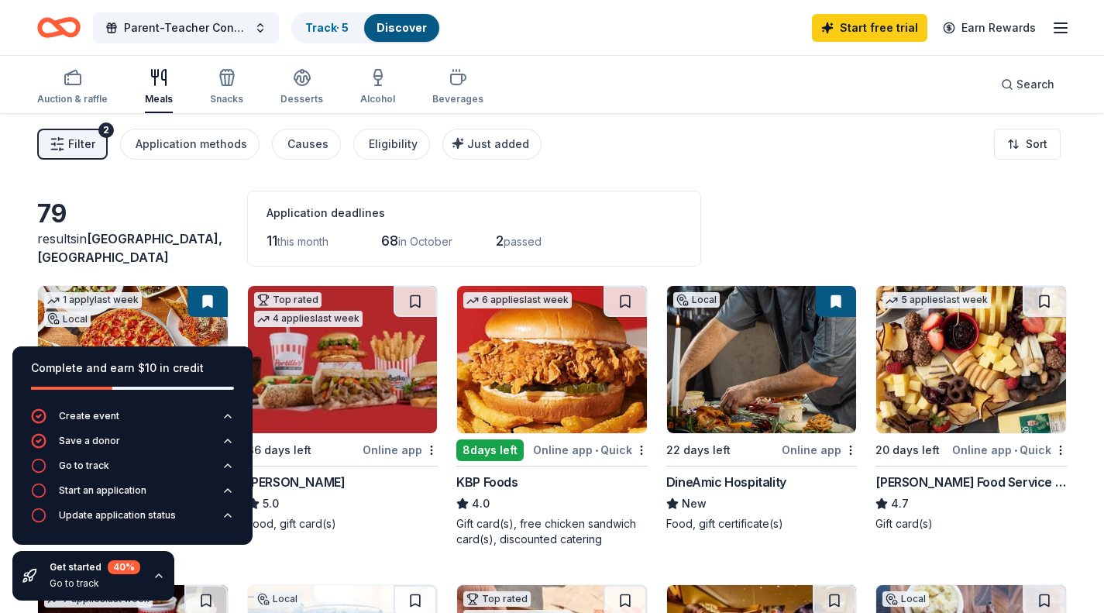
click at [733, 369] on img at bounding box center [762, 359] width 190 height 147
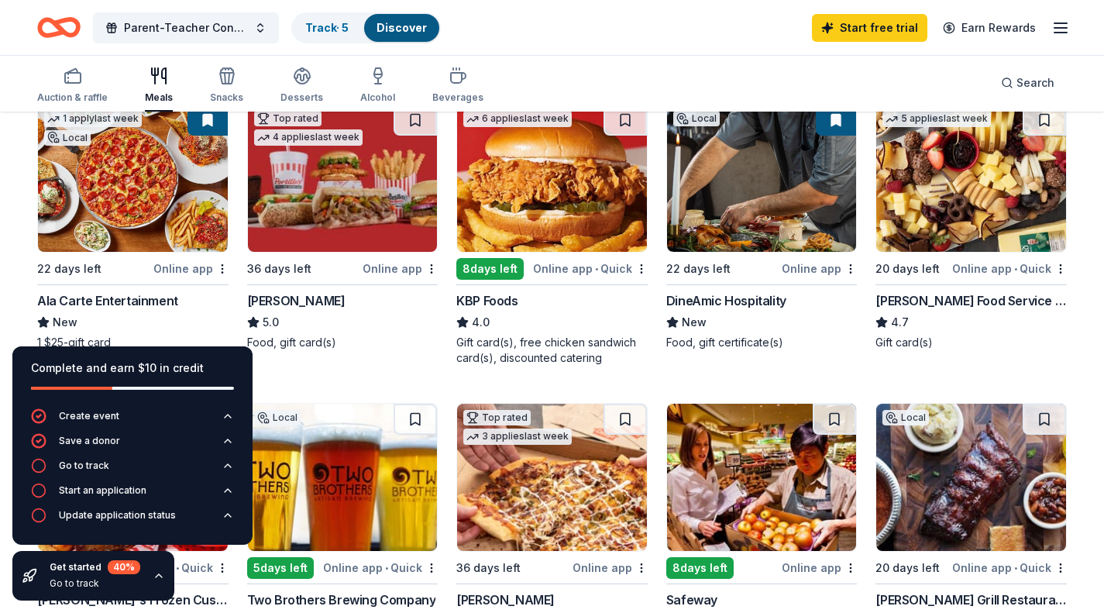
scroll to position [180, 0]
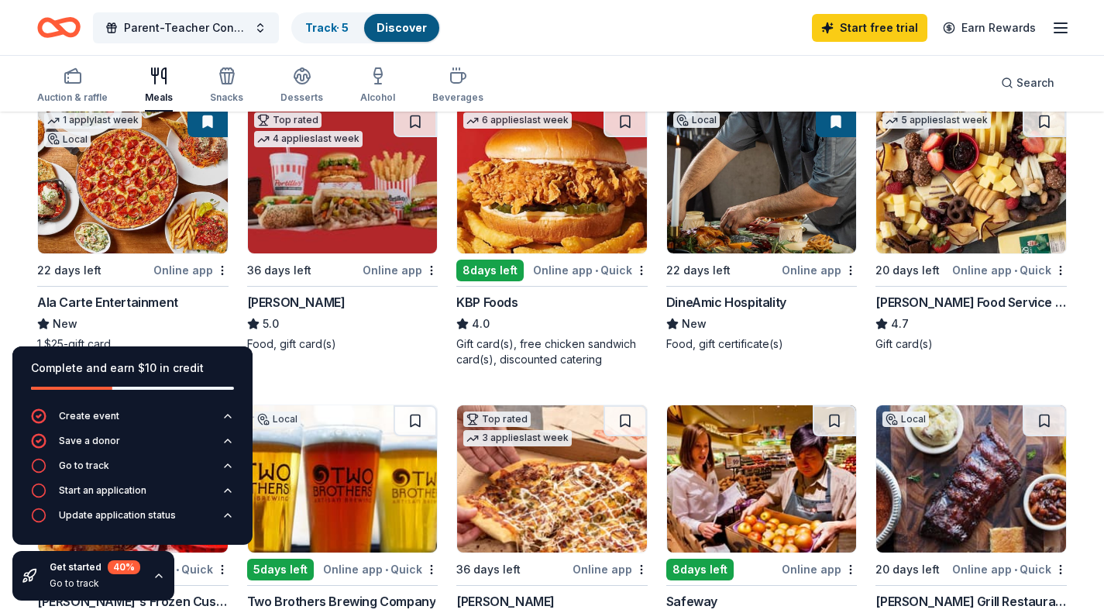
click at [906, 457] on img at bounding box center [971, 478] width 190 height 147
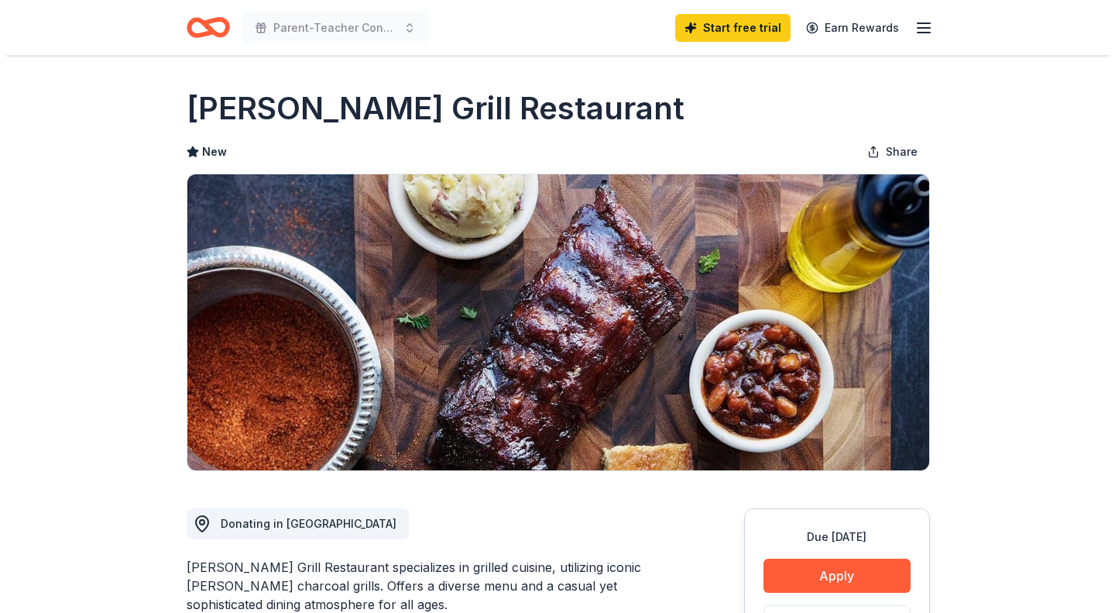
scroll to position [203, 0]
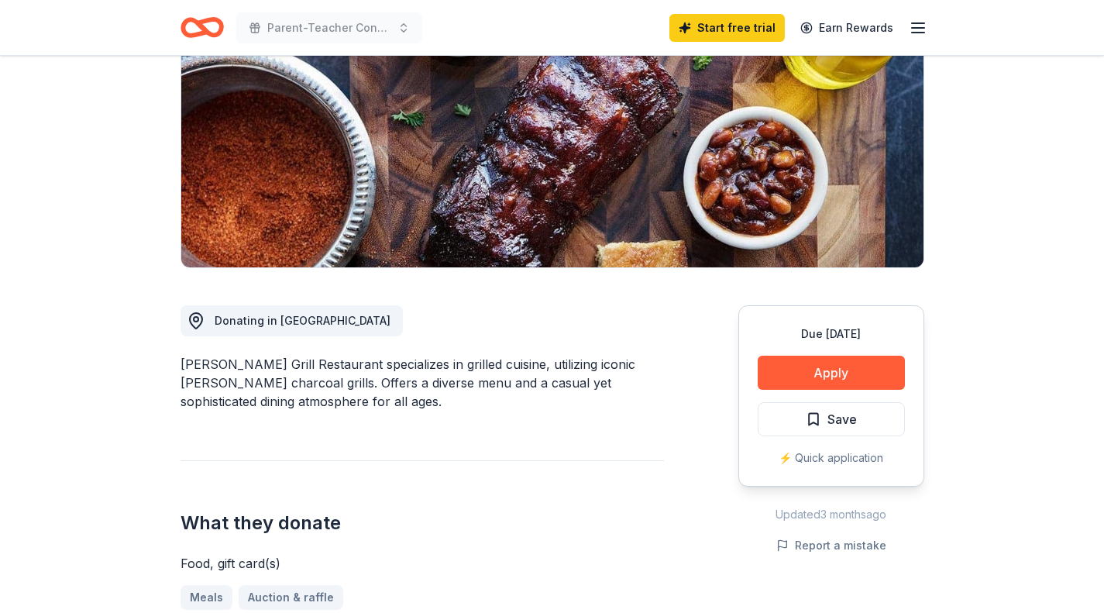
click at [839, 364] on button "Apply" at bounding box center [830, 372] width 147 height 34
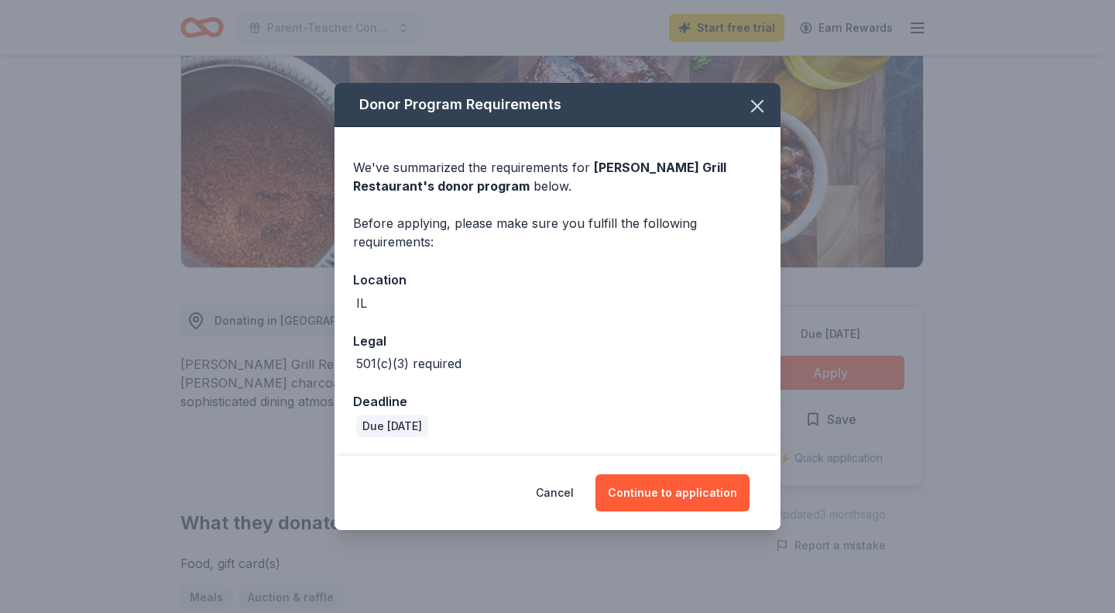
click at [665, 501] on button "Continue to application" at bounding box center [673, 492] width 154 height 37
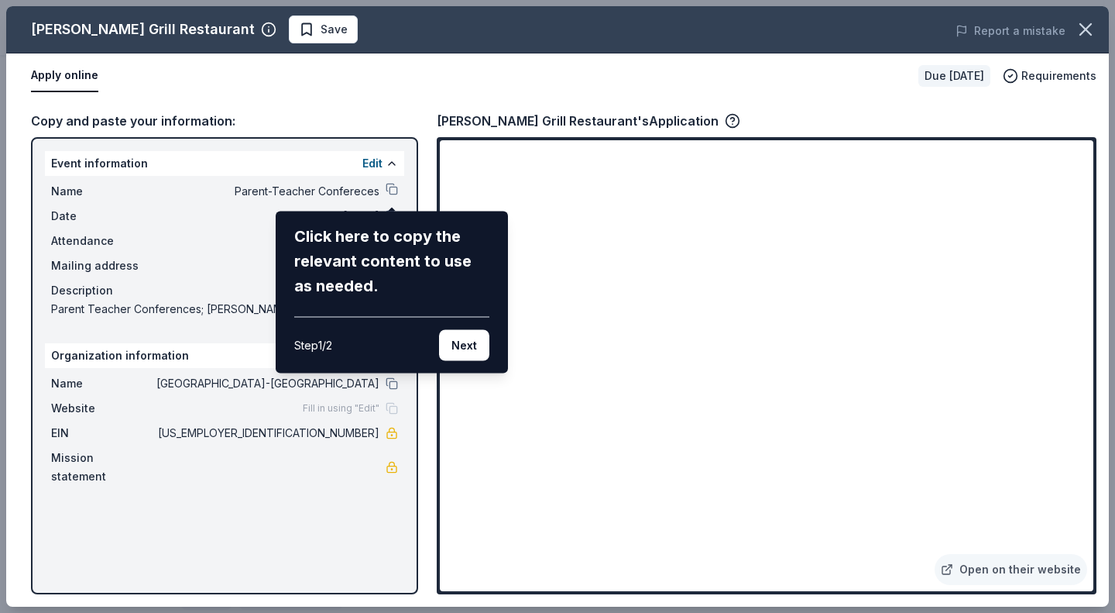
click at [460, 337] on button "Next" at bounding box center [464, 345] width 50 height 31
